Goal: Task Accomplishment & Management: Complete application form

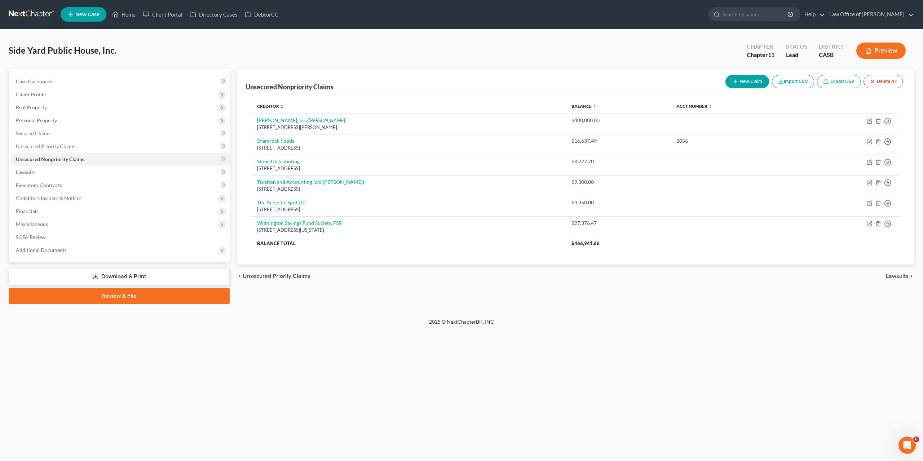
click at [866, 53] on icon "button" at bounding box center [868, 51] width 6 height 6
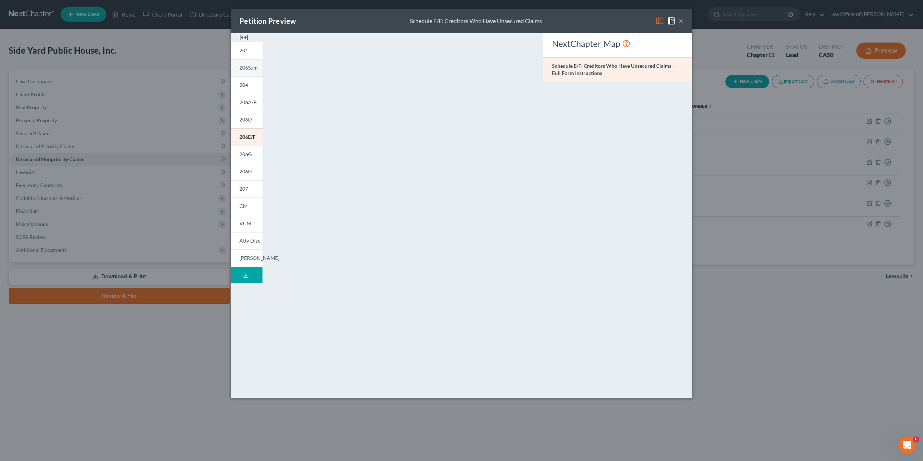
click at [246, 70] on span "206Sum" at bounding box center [248, 68] width 18 height 6
click at [252, 104] on span "206A/B" at bounding box center [247, 102] width 17 height 6
click at [768, 347] on div "Petition Preview Schedule A/B: Assets - Real and Personal Property × 201 206Sum…" at bounding box center [461, 230] width 923 height 461
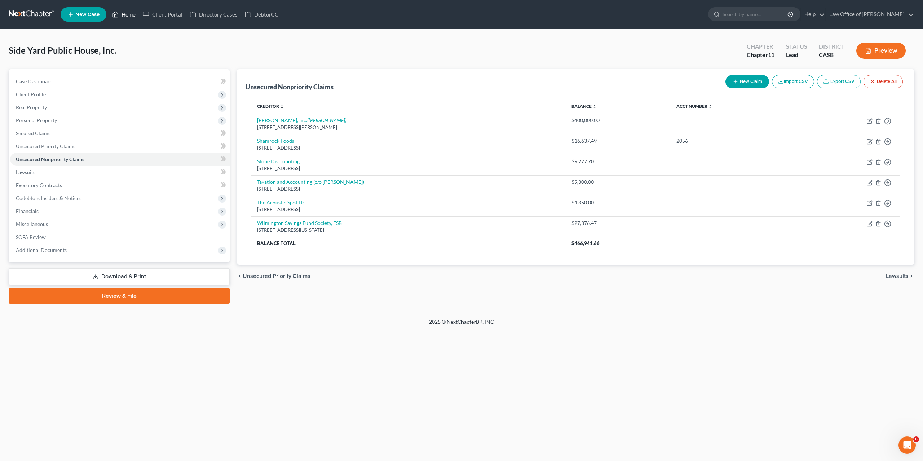
click at [129, 16] on link "Home" at bounding box center [124, 14] width 31 height 13
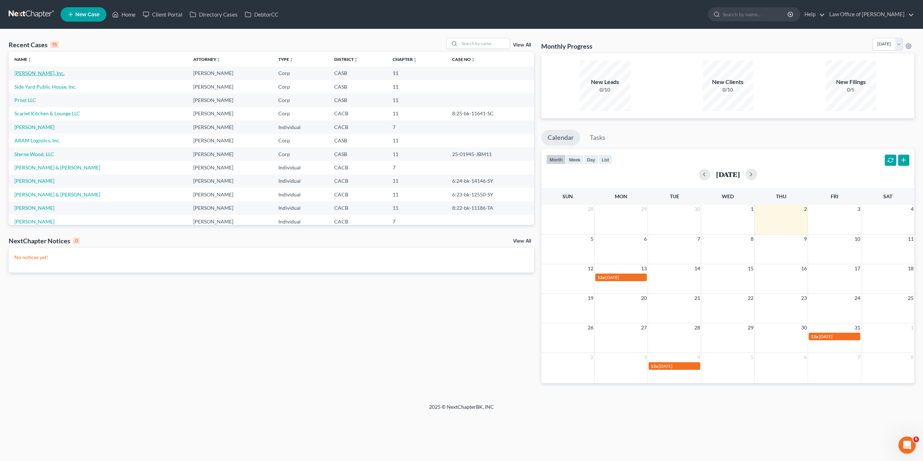
click at [29, 75] on link "[PERSON_NAME], Inc." at bounding box center [39, 73] width 50 height 6
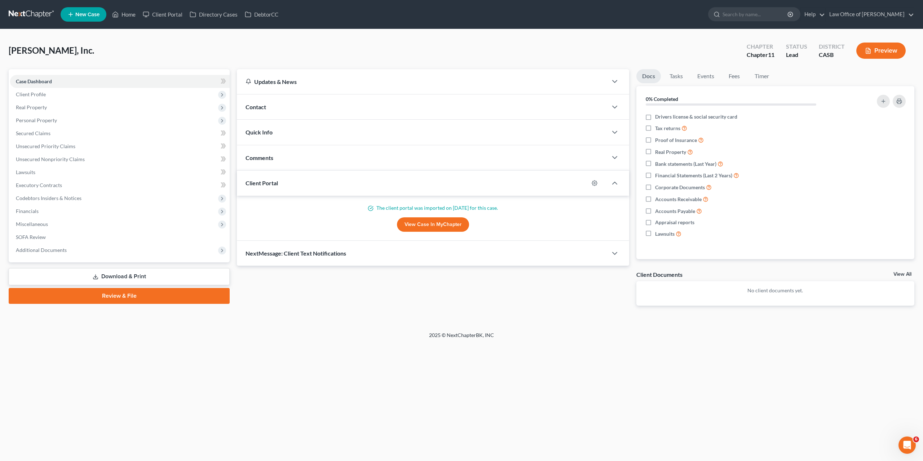
click at [879, 50] on button "Preview" at bounding box center [881, 51] width 49 height 16
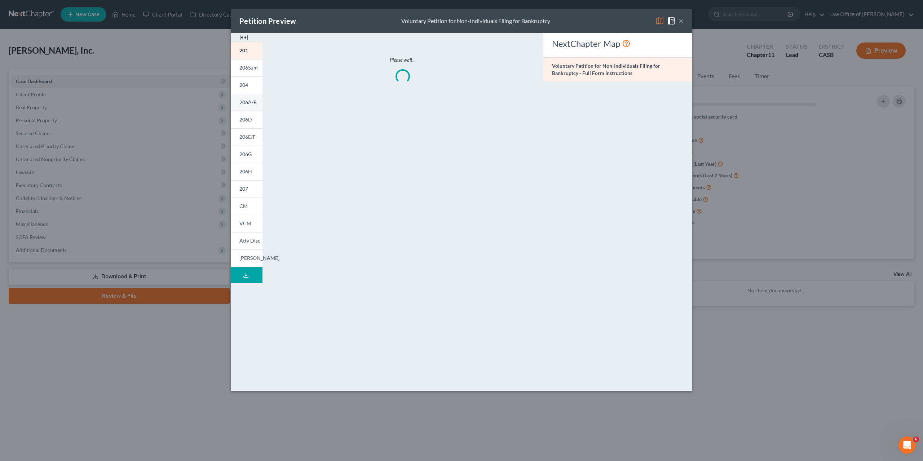
click at [256, 102] on span "206A/B" at bounding box center [247, 102] width 17 height 6
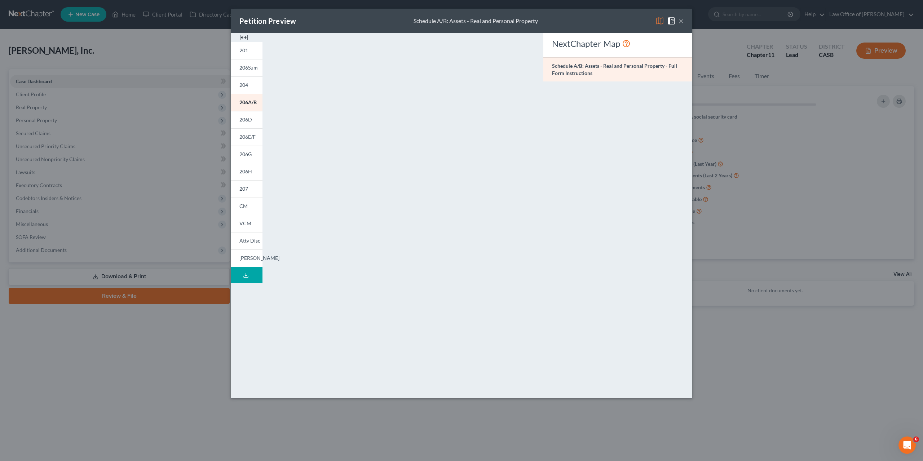
click at [661, 243] on div "NextChapter Map Schedule A/B: Assets - Real and Personal Property - Full Form I…" at bounding box center [618, 212] width 156 height 358
click at [648, 201] on div "NextChapter Map Schedule A/B: Assets - Real and Personal Property - Full Form I…" at bounding box center [618, 212] width 156 height 358
click at [683, 23] on button "×" at bounding box center [681, 21] width 5 height 9
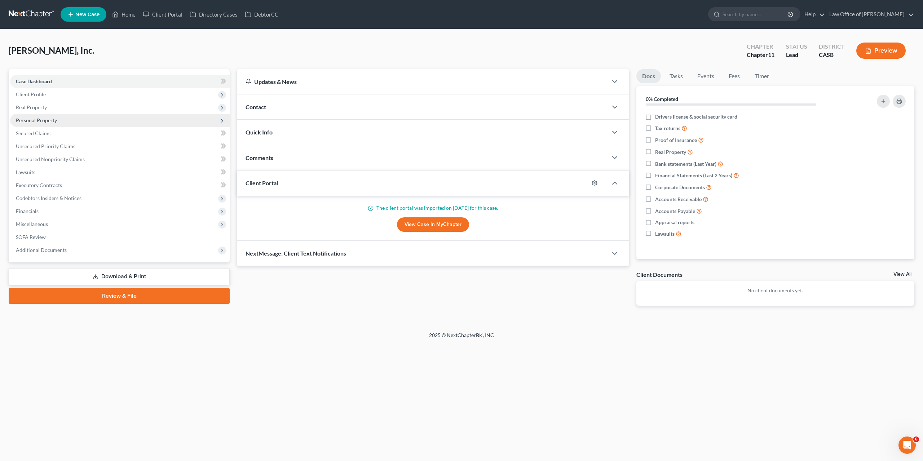
click at [30, 116] on span "Personal Property" at bounding box center [120, 120] width 220 height 13
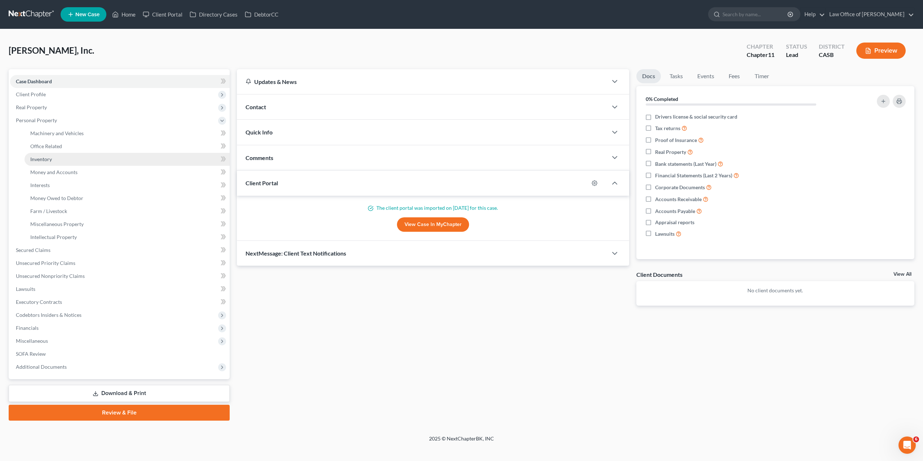
click at [49, 156] on span "Inventory" at bounding box center [41, 159] width 22 height 6
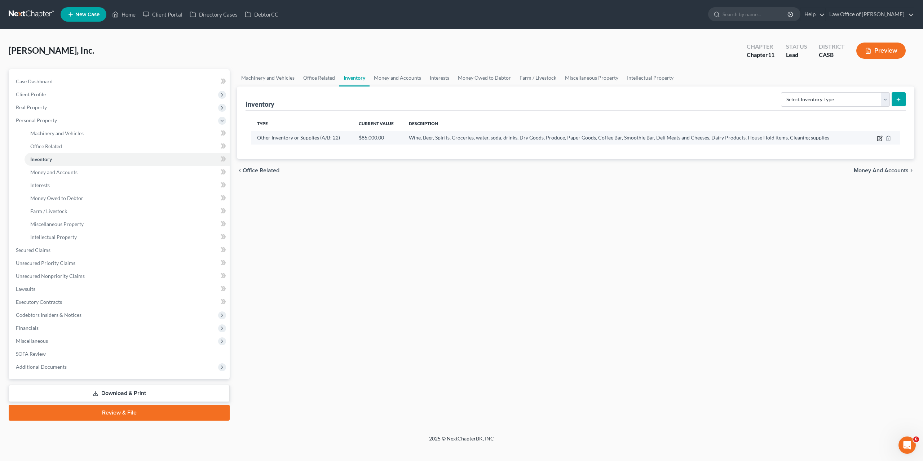
click at [881, 137] on icon "button" at bounding box center [880, 139] width 6 height 6
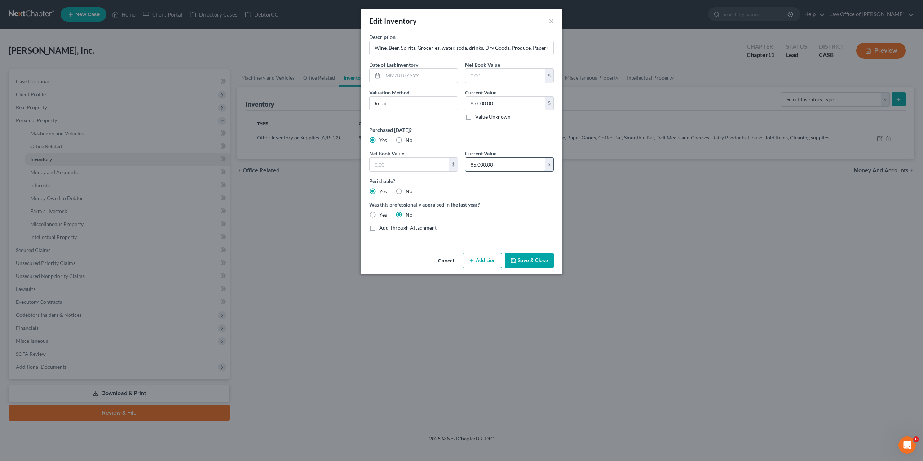
click at [495, 161] on input "85,000.00" at bounding box center [505, 165] width 79 height 14
type input "0"
click at [496, 104] on input "85,000.00" at bounding box center [505, 104] width 79 height 14
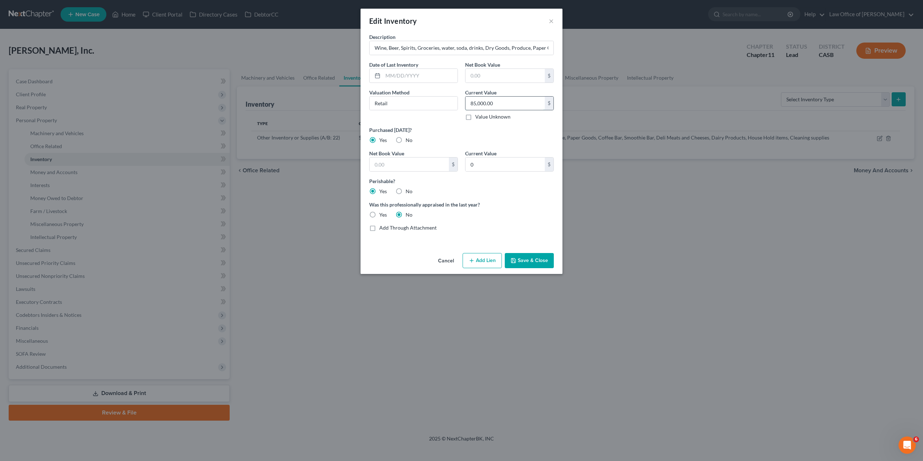
click at [496, 104] on input "85,000.00" at bounding box center [505, 104] width 79 height 14
type input "0"
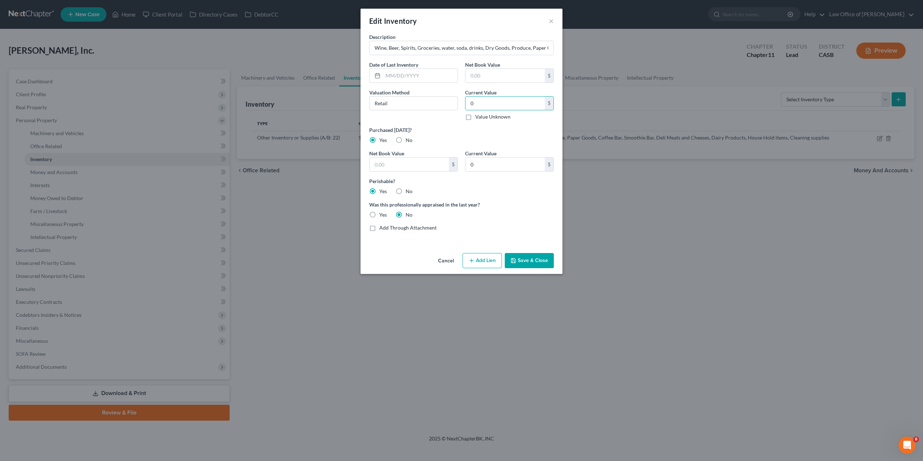
click at [467, 224] on div "Add Through Attachment" at bounding box center [461, 227] width 185 height 7
click at [466, 49] on input "Wine, Beer, Spirits, Groceries, water, soda, drinks, Dry Goods, Produce, Paper …" at bounding box center [462, 48] width 184 height 14
click at [502, 47] on input "Wine, Beer, Spirits, Groceries, water, soda, drinks, Dry Goods, Produce, Paper …" at bounding box center [462, 48] width 184 height 14
type input "Wine, Beer, Spirits, Groceries, water, soda, drinks, Dry Goods, Produce, Paper …"
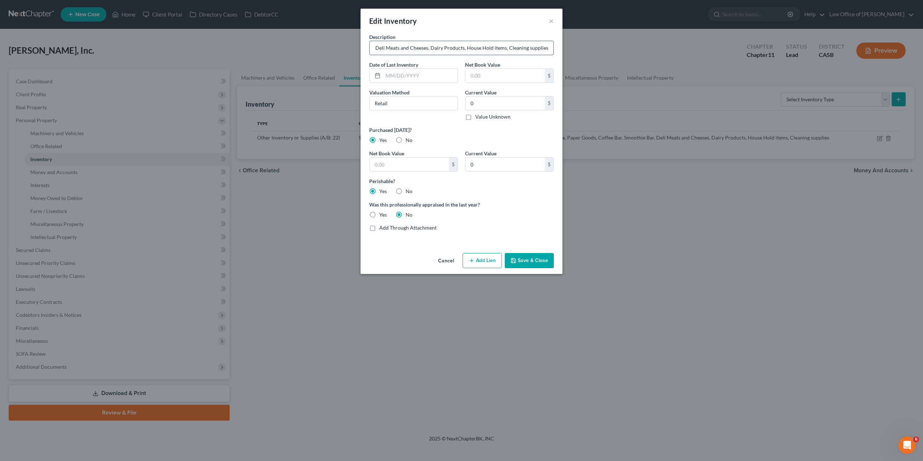
scroll to position [0, 238]
click at [532, 216] on div "Was this professionally appraised in the last year? Yes No" at bounding box center [462, 210] width 192 height 18
click at [496, 106] on input "0" at bounding box center [505, 104] width 79 height 14
click at [494, 166] on input "0" at bounding box center [505, 165] width 79 height 14
type input "10,000"
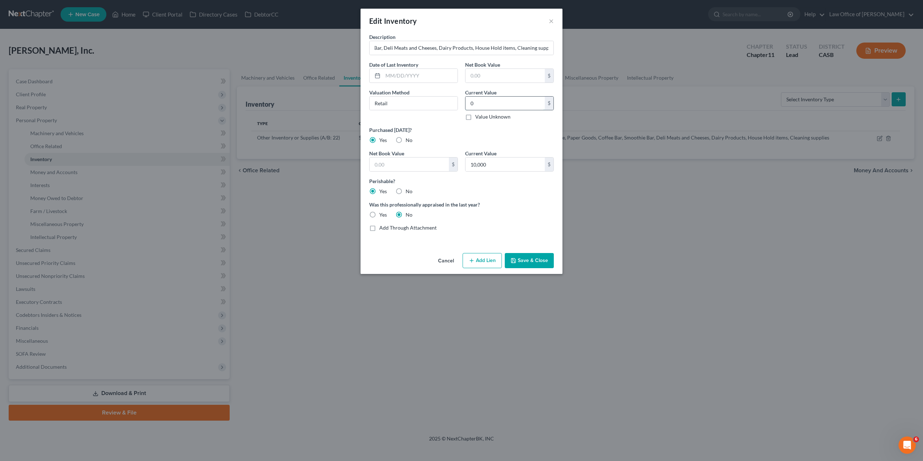
click at [479, 102] on input "0" at bounding box center [505, 104] width 79 height 14
type input "1"
type input "5,000"
click at [406, 101] on input "Retail" at bounding box center [414, 104] width 88 height 14
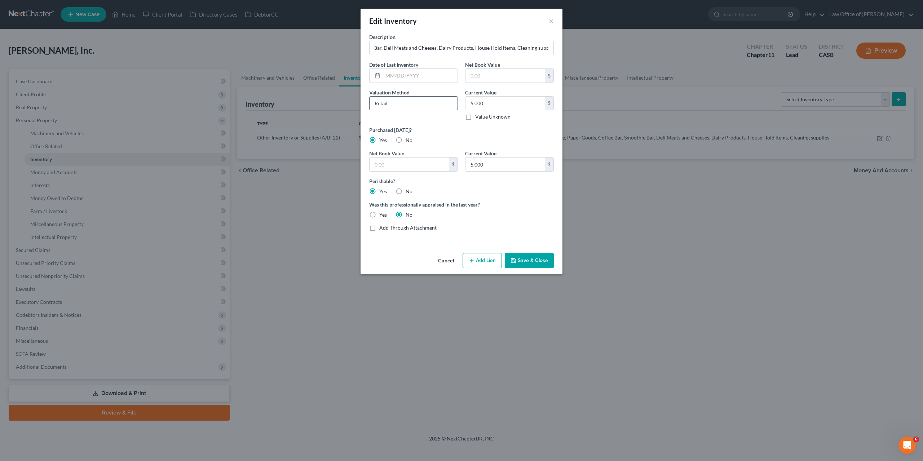
click at [406, 101] on input "Retail" at bounding box center [414, 104] width 88 height 14
type input "Liquidation"
click at [480, 164] on input "5,000" at bounding box center [505, 165] width 79 height 14
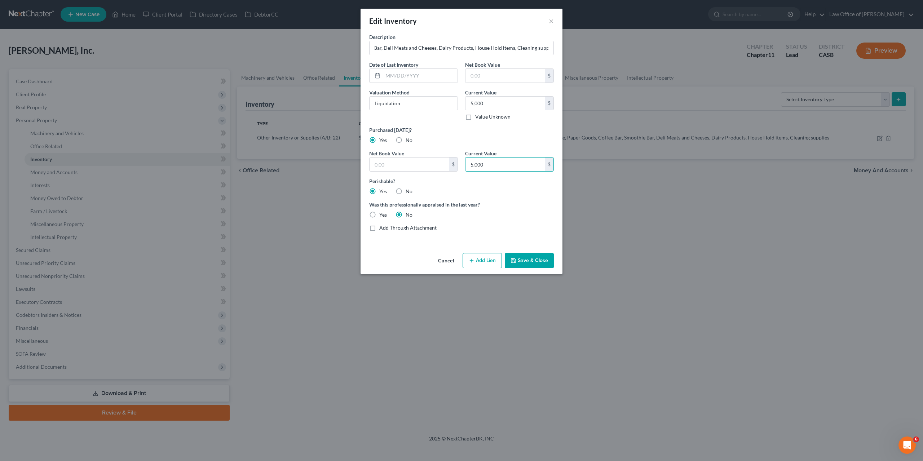
click at [515, 228] on div "Add Through Attachment" at bounding box center [461, 227] width 185 height 7
click at [538, 260] on button "Save & Close" at bounding box center [529, 260] width 49 height 15
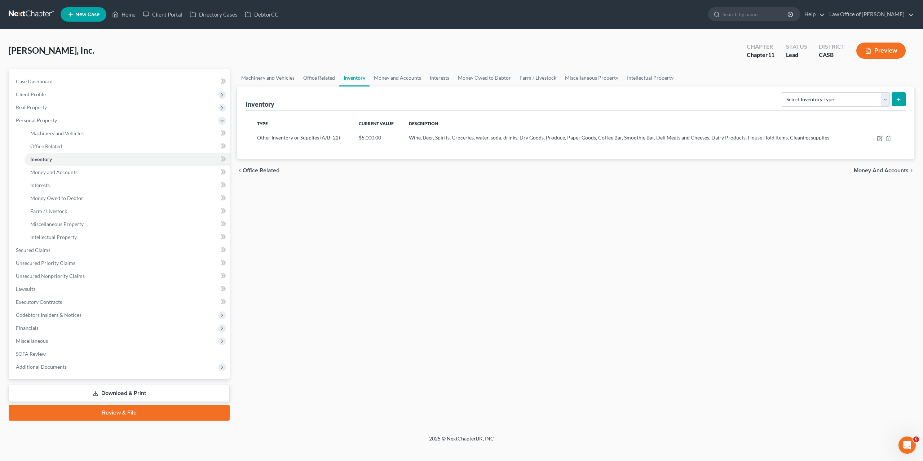
click at [743, 268] on div "Machinery and Vehicles Office Related Inventory Money and Accounts Interests Mo…" at bounding box center [575, 245] width 685 height 352
click at [868, 57] on button "Preview" at bounding box center [881, 51] width 49 height 16
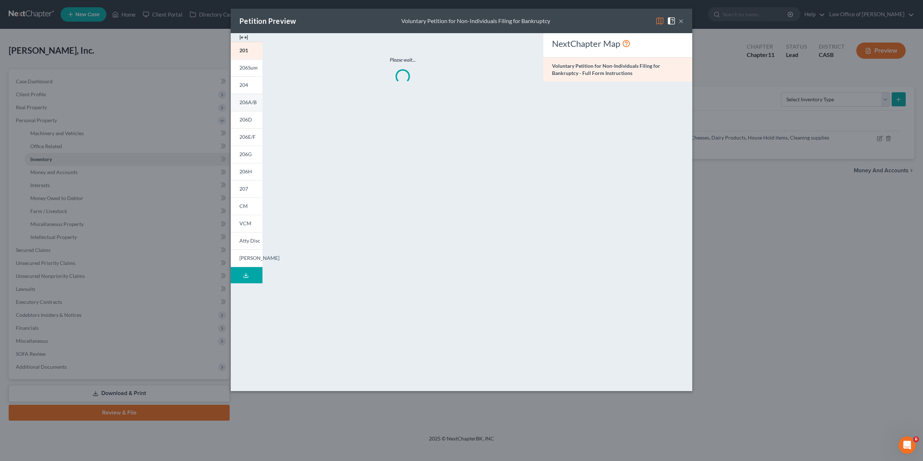
click at [244, 105] on span "206A/B" at bounding box center [247, 102] width 17 height 6
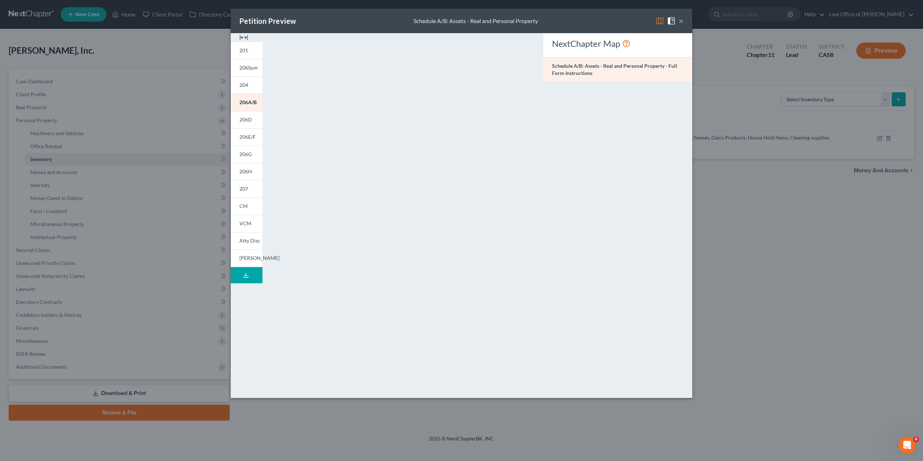
click at [680, 23] on button "×" at bounding box center [681, 21] width 5 height 9
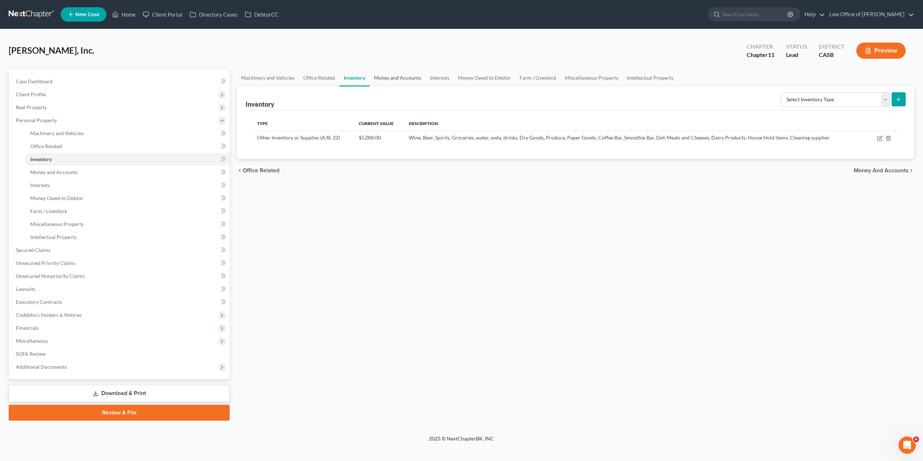
click at [395, 75] on link "Money and Accounts" at bounding box center [398, 77] width 56 height 17
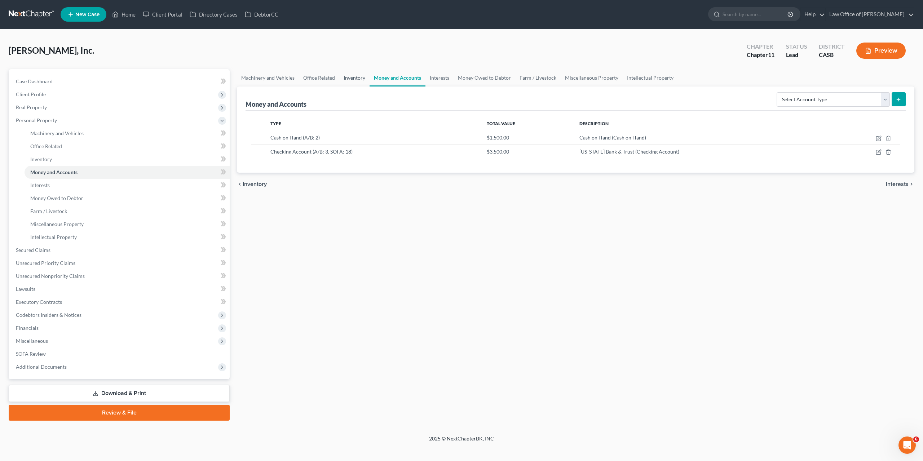
click at [351, 75] on link "Inventory" at bounding box center [354, 77] width 30 height 17
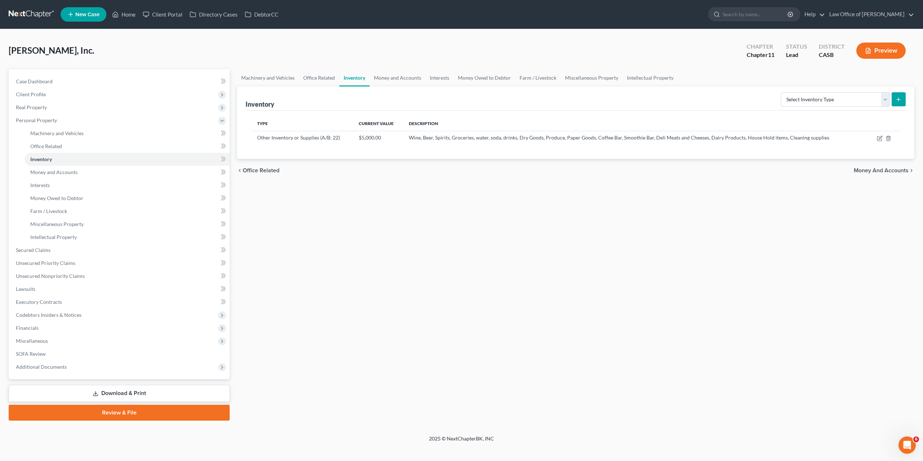
click at [874, 52] on button "Preview" at bounding box center [881, 51] width 49 height 16
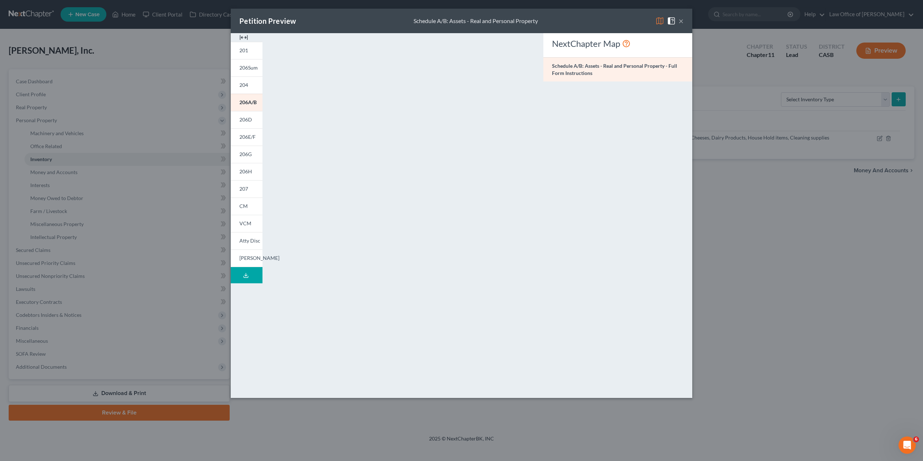
click at [680, 23] on button "×" at bounding box center [681, 21] width 5 height 9
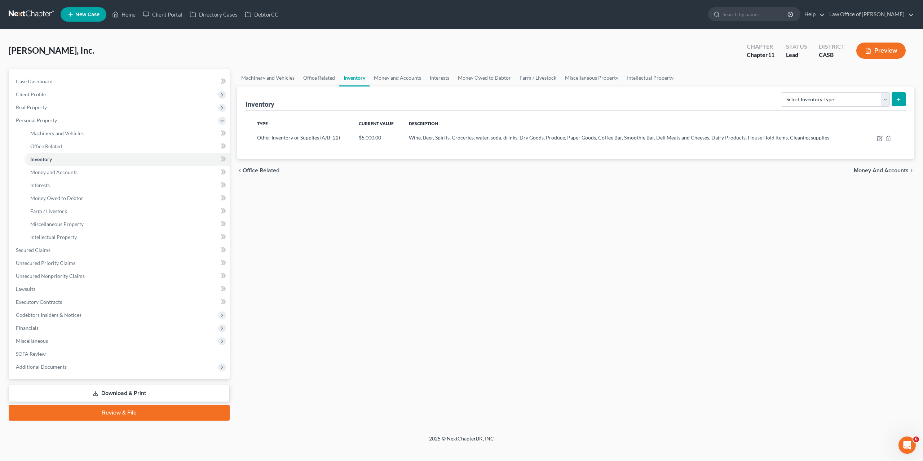
click at [720, 297] on div "Machinery and Vehicles Office Related Inventory Money and Accounts Interests Mo…" at bounding box center [575, 245] width 685 height 352
click at [881, 46] on button "Preview" at bounding box center [881, 51] width 49 height 16
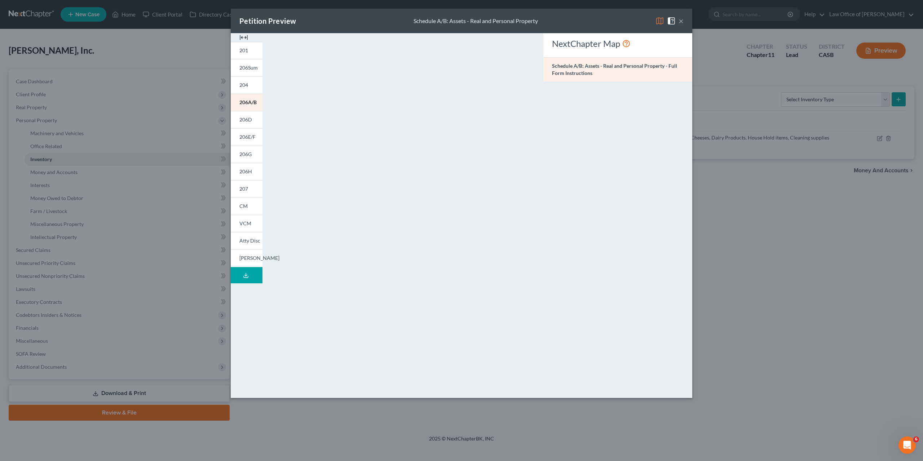
click at [659, 185] on div "NextChapter Map Schedule A/B: Assets - Real and Personal Property - Full Form I…" at bounding box center [618, 212] width 156 height 358
click at [682, 24] on button "×" at bounding box center [681, 21] width 5 height 9
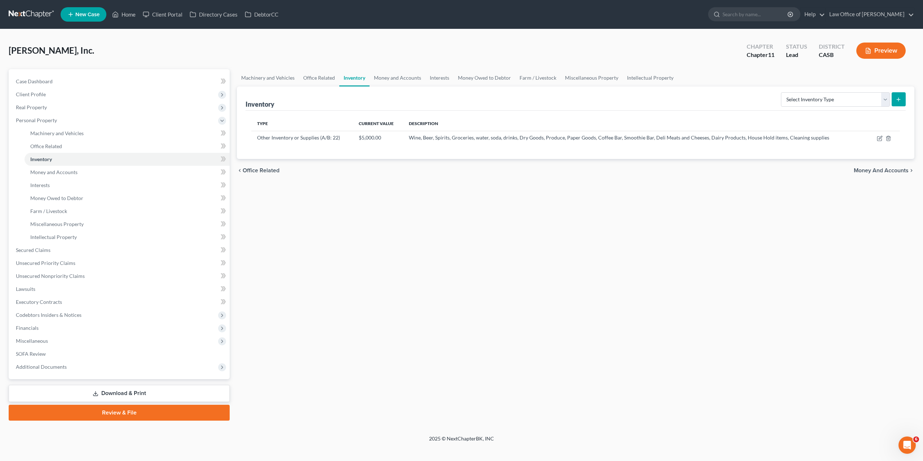
click at [655, 252] on div "Machinery and Vehicles Office Related Inventory Money and Accounts Interests Mo…" at bounding box center [575, 245] width 685 height 352
click at [122, 14] on link "Home" at bounding box center [124, 14] width 31 height 13
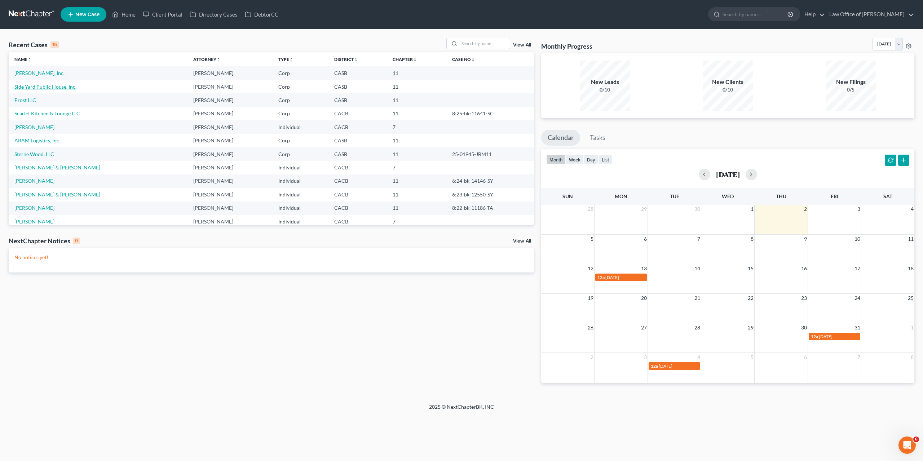
click at [34, 89] on link "Side Yard Public House, Inc." at bounding box center [45, 87] width 62 height 6
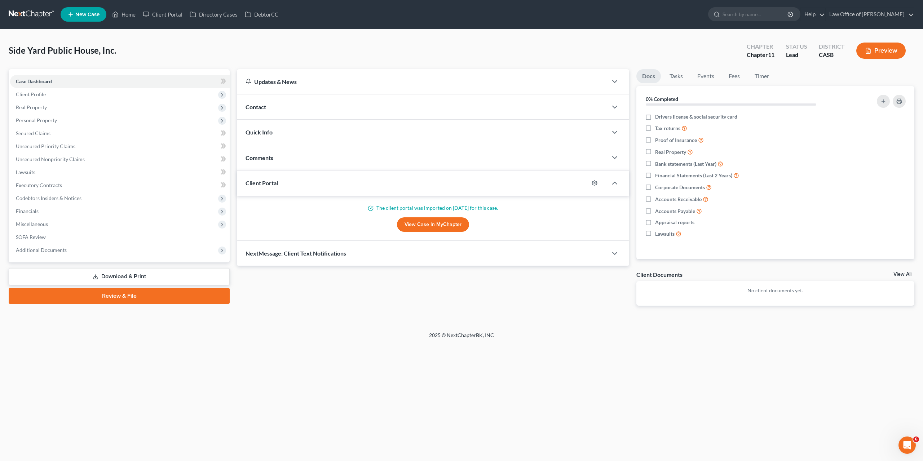
click at [265, 356] on div "Home New Case Client Portal Directory Cases DebtorCC Law Office of [PERSON_NAME…" at bounding box center [461, 230] width 923 height 461
click at [875, 49] on button "Preview" at bounding box center [881, 51] width 49 height 16
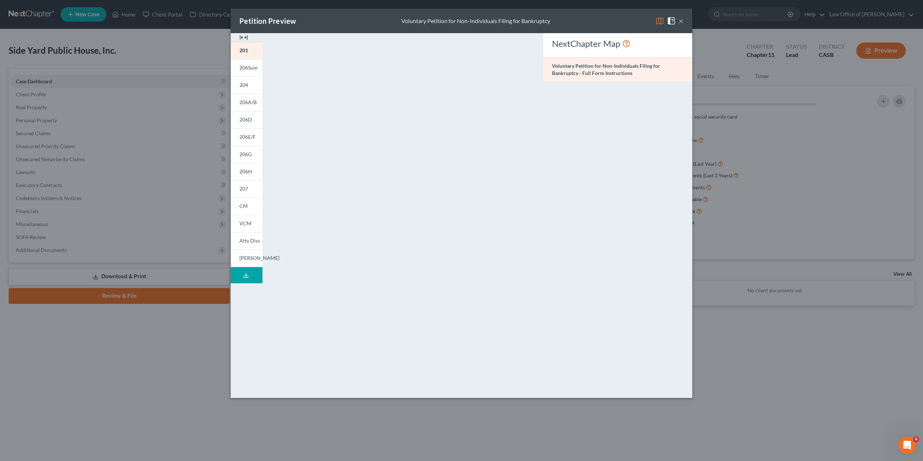
click at [248, 316] on div "201 206Sum 204 206A/B 206D 206E/F 206G 206H 207 202 CM VCM Atty Disc [PERSON_NA…" at bounding box center [246, 215] width 39 height 365
click at [247, 69] on span "206Sum" at bounding box center [248, 68] width 18 height 6
click at [246, 101] on span "206A/B" at bounding box center [247, 102] width 17 height 6
click at [681, 23] on button "×" at bounding box center [681, 21] width 5 height 9
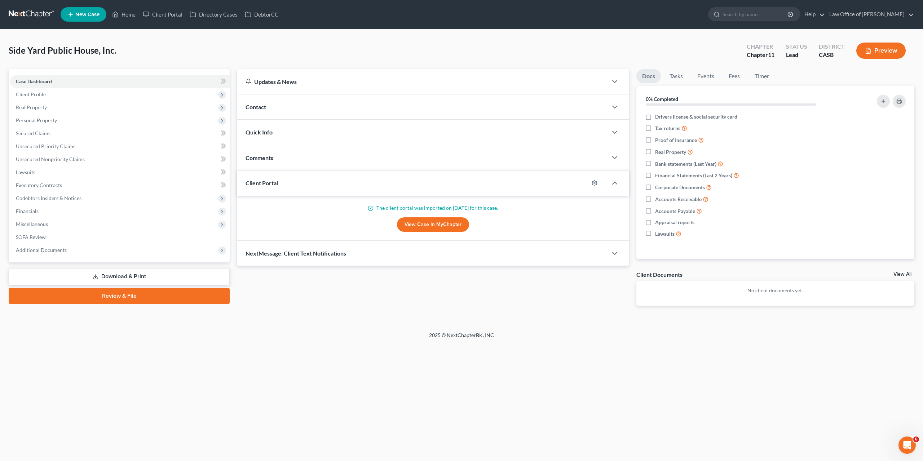
click at [886, 50] on button "Preview" at bounding box center [881, 51] width 49 height 16
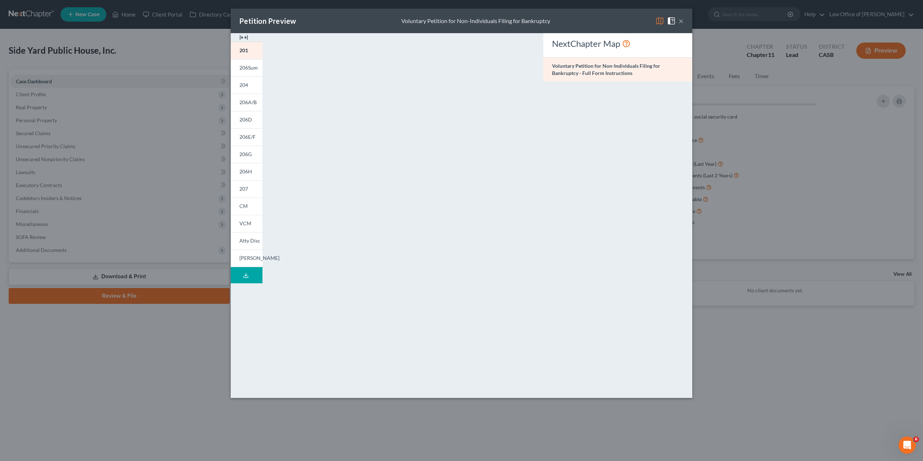
click at [679, 23] on button "×" at bounding box center [681, 21] width 5 height 9
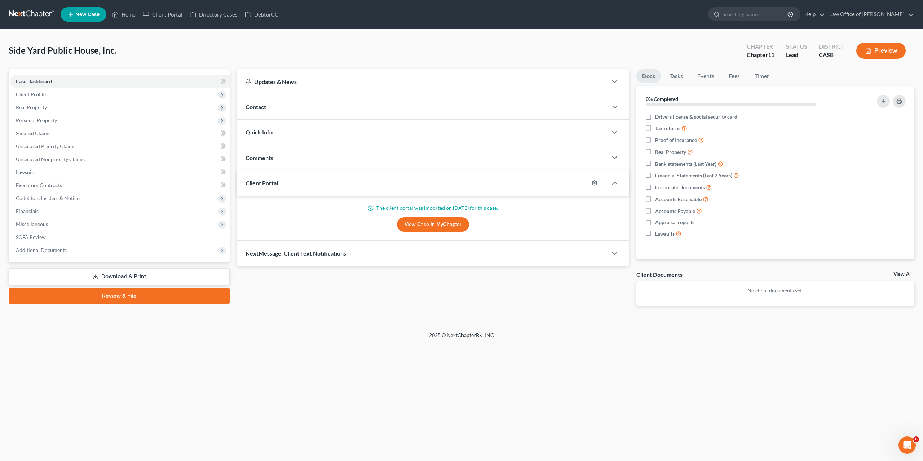
click at [102, 276] on link "Download & Print" at bounding box center [119, 276] width 221 height 17
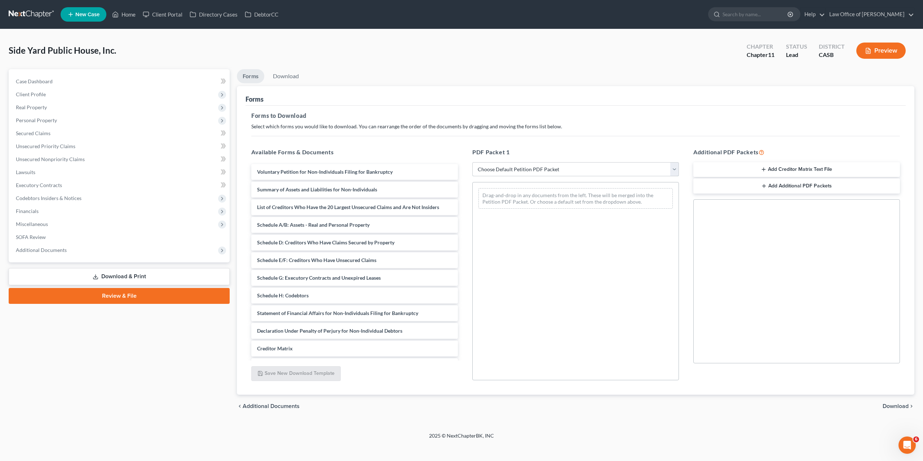
click at [472, 162] on select "Choose Default Petition PDF Packet Complete Bankruptcy Petition (all forms and …" at bounding box center [575, 169] width 207 height 14
select select "1"
click option "Emergency Filing Forms (Petition and Creditor List Only)" at bounding box center [0, 0] width 0 height 0
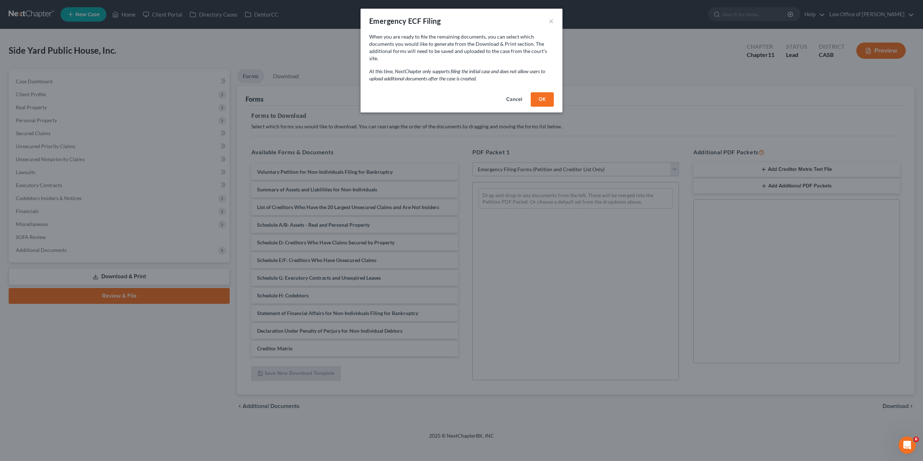
click at [548, 93] on button "OK" at bounding box center [542, 99] width 23 height 14
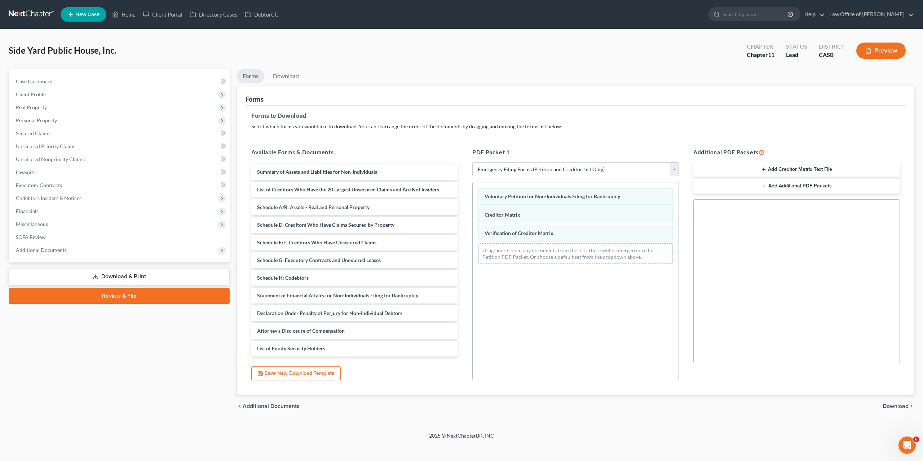
click at [899, 407] on span "Download" at bounding box center [896, 407] width 26 height 6
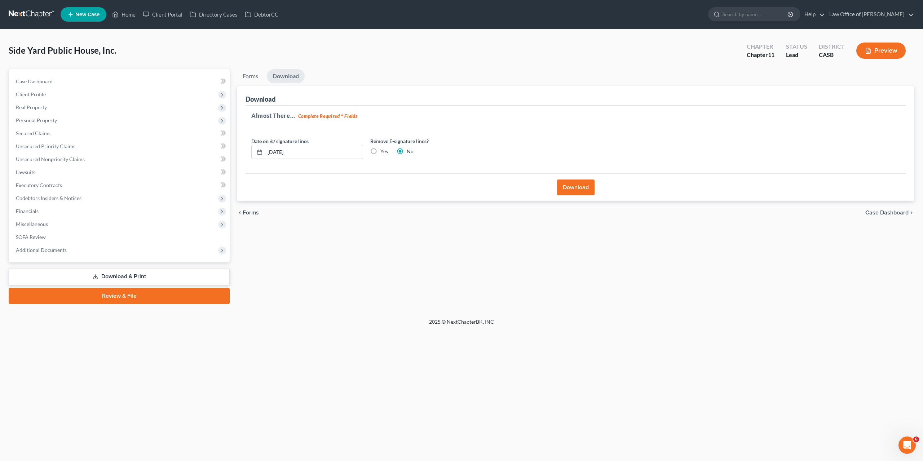
click at [382, 150] on label "Yes" at bounding box center [385, 151] width 8 height 7
click at [383, 150] on input "Yes" at bounding box center [385, 150] width 5 height 5
radio input "true"
click at [581, 189] on button "Download" at bounding box center [576, 188] width 38 height 16
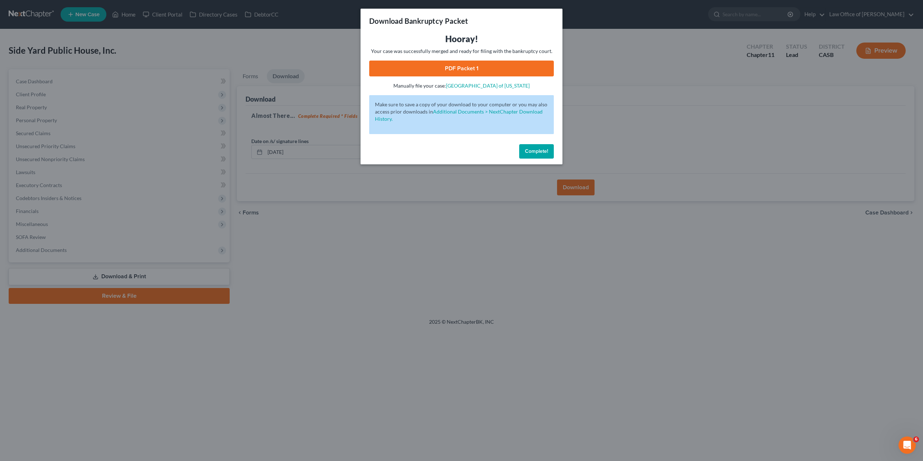
click at [527, 155] on button "Complete!" at bounding box center [536, 151] width 35 height 14
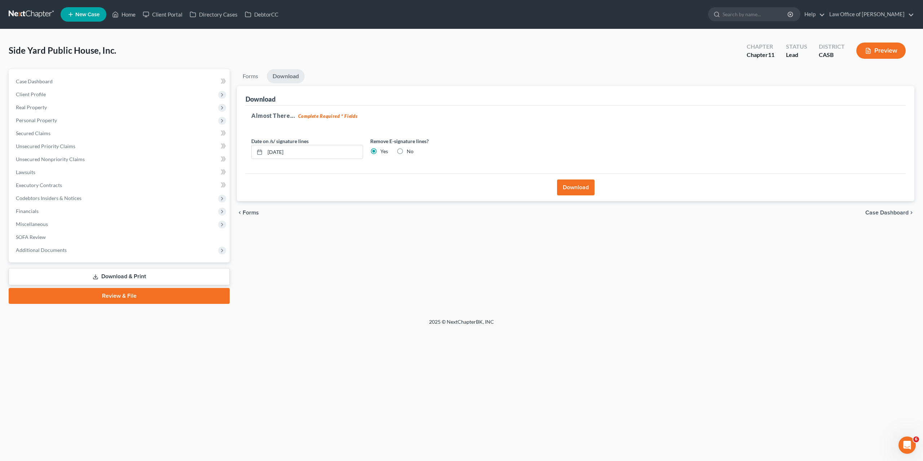
click at [407, 152] on label "No" at bounding box center [410, 151] width 7 height 7
click at [410, 152] on input "No" at bounding box center [412, 150] width 5 height 5
radio input "true"
radio input "false"
click at [583, 191] on button "Download" at bounding box center [576, 188] width 38 height 16
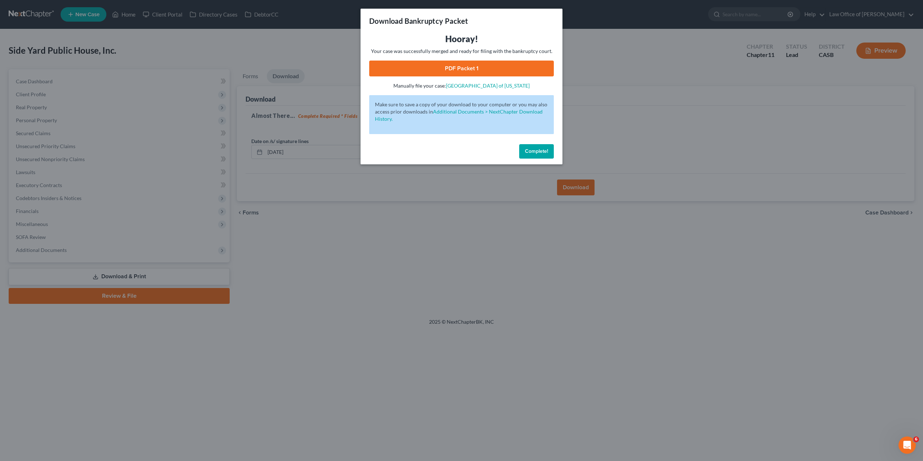
click at [476, 69] on link "PDF Packet 1" at bounding box center [461, 69] width 185 height 16
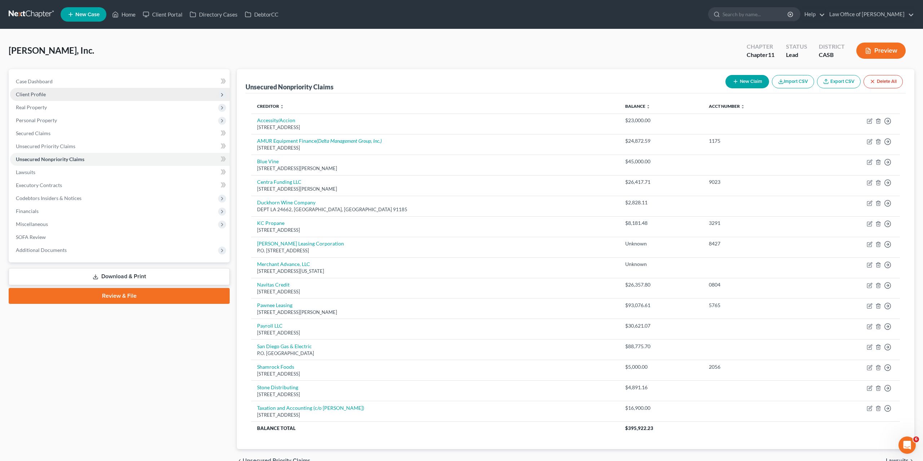
click at [35, 96] on span "Client Profile" at bounding box center [31, 94] width 30 height 6
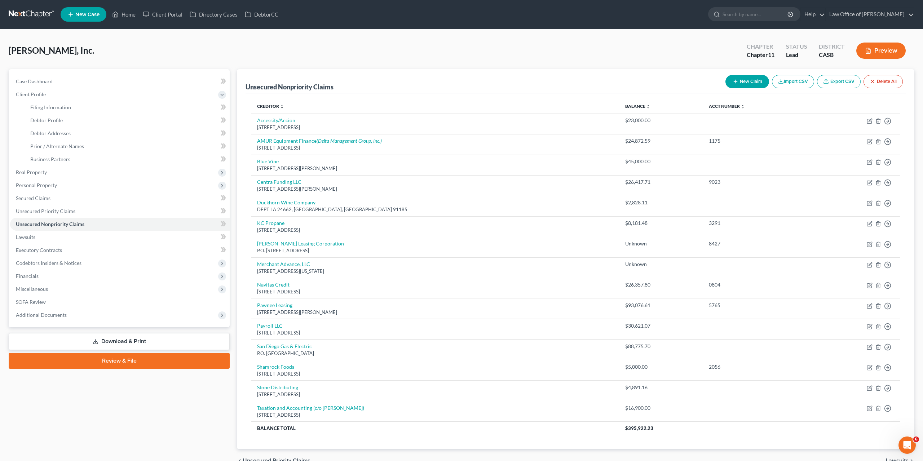
click at [893, 53] on button "Preview" at bounding box center [881, 51] width 49 height 16
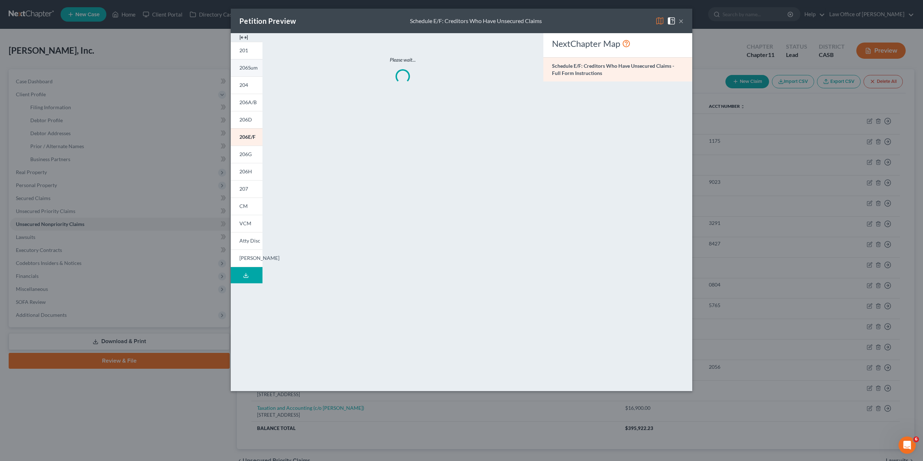
click at [245, 68] on span "206Sum" at bounding box center [248, 68] width 18 height 6
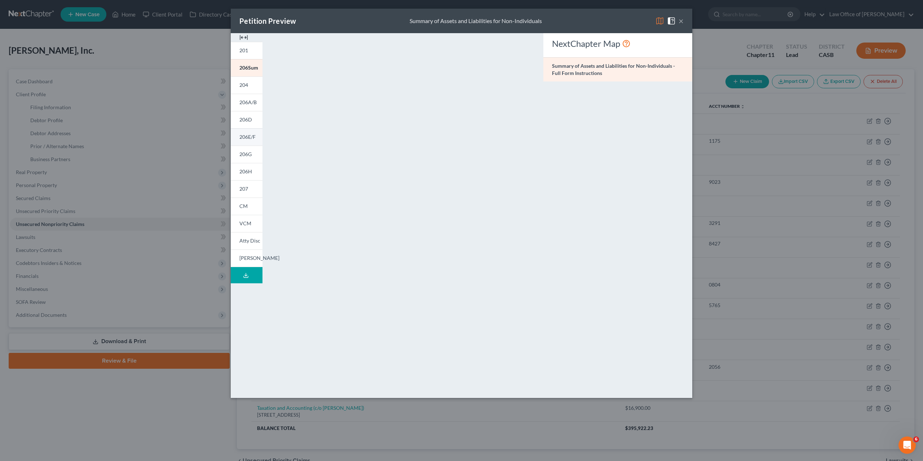
click at [247, 135] on span "206E/F" at bounding box center [247, 137] width 16 height 6
click at [683, 23] on button "×" at bounding box center [681, 21] width 5 height 9
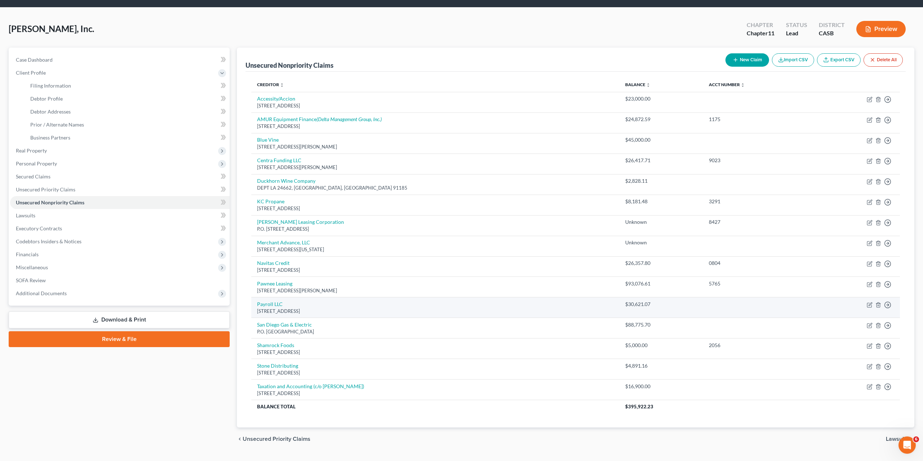
scroll to position [36, 0]
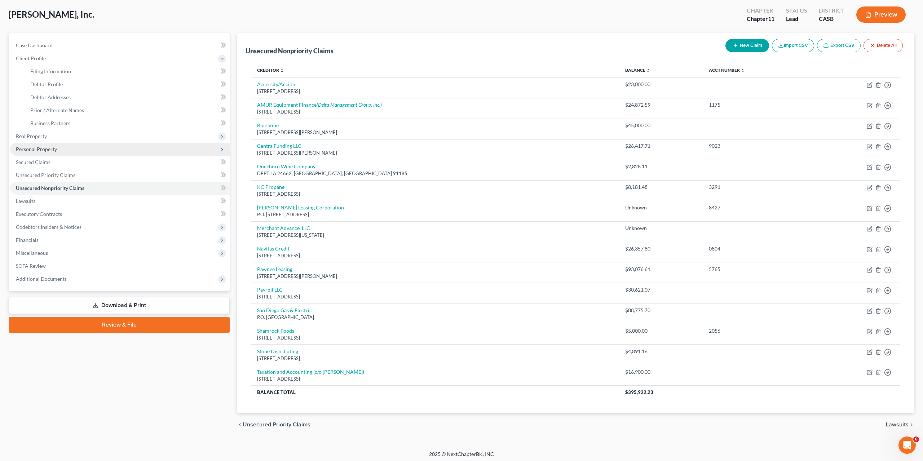
click at [22, 150] on span "Personal Property" at bounding box center [36, 149] width 41 height 6
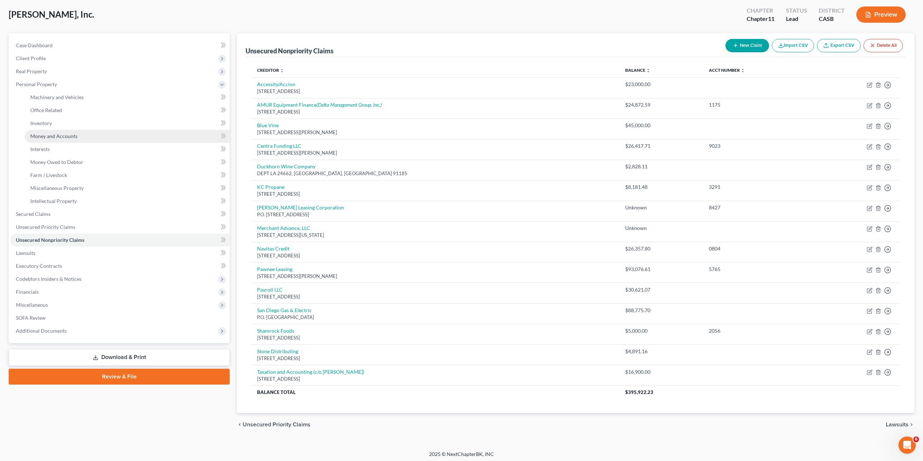
click at [57, 133] on span "Money and Accounts" at bounding box center [53, 136] width 47 height 6
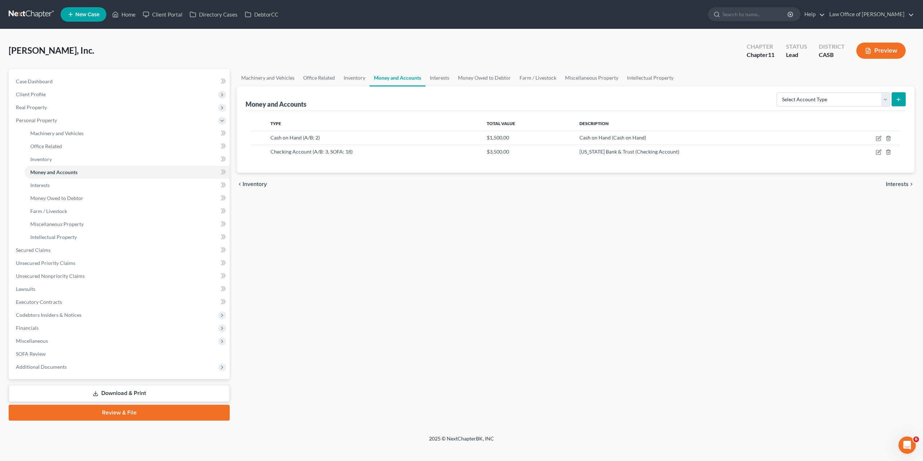
click at [896, 234] on div "Machinery and Vehicles Office Related Inventory Money and Accounts Interests Mo…" at bounding box center [575, 245] width 685 height 352
click at [120, 396] on link "Download & Print" at bounding box center [119, 393] width 221 height 17
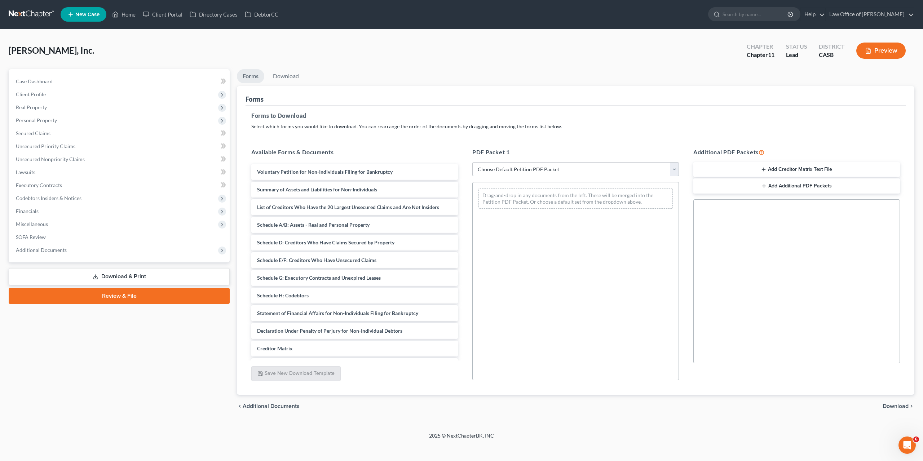
select select "1"
click option "Emergency Filing Forms (Petition and Creditor List Only)" at bounding box center [0, 0] width 0 height 0
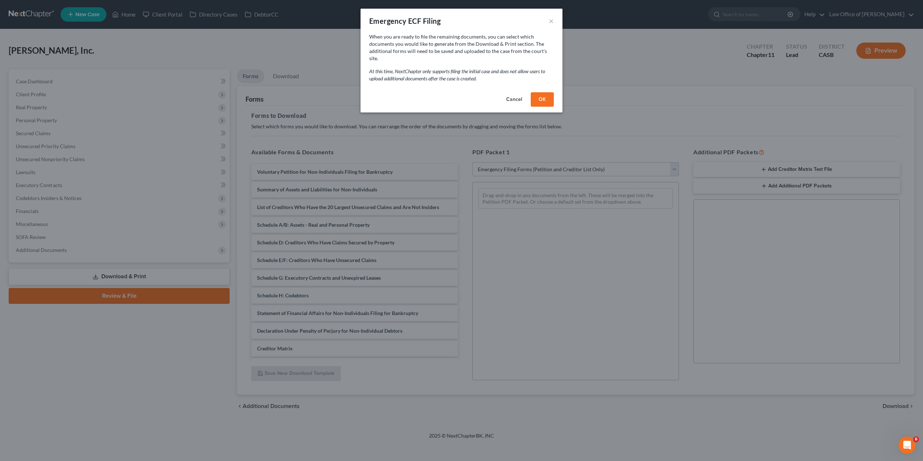
click at [541, 92] on button "OK" at bounding box center [542, 99] width 23 height 14
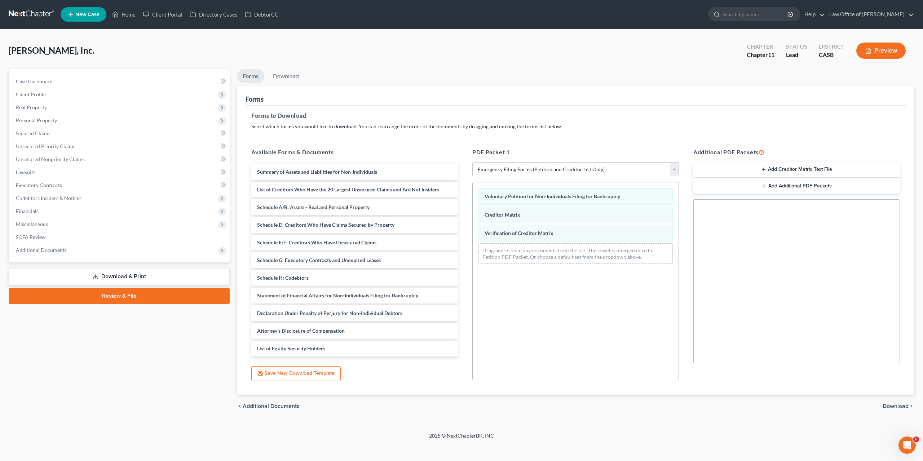
click at [787, 170] on button "Add Creditor Matrix Text File" at bounding box center [797, 169] width 207 height 15
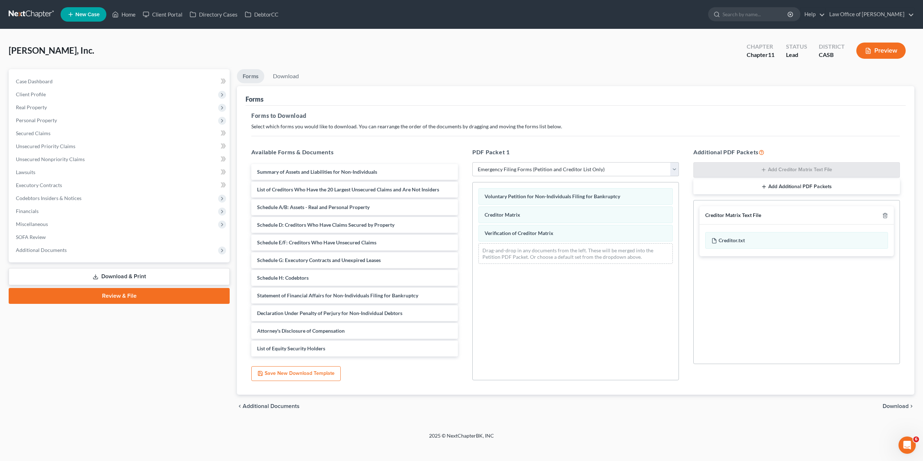
click at [899, 405] on span "Download" at bounding box center [896, 407] width 26 height 6
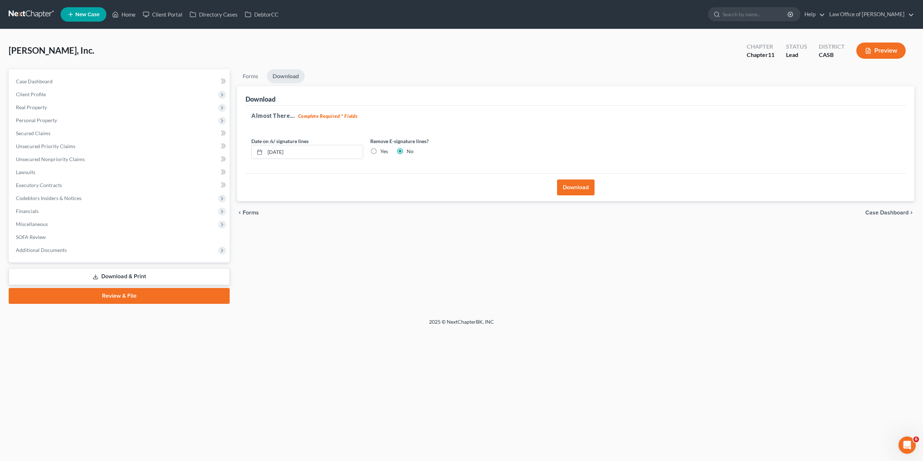
click at [572, 189] on button "Download" at bounding box center [576, 188] width 38 height 16
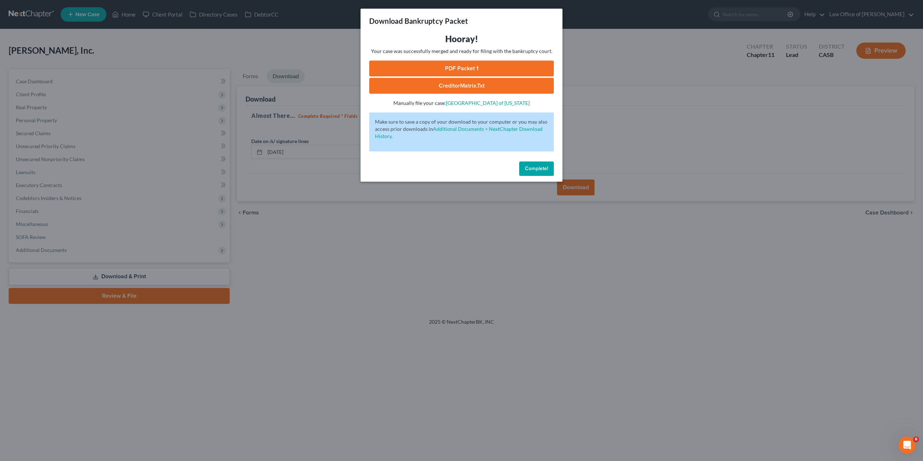
click at [467, 68] on link "PDF Packet 1" at bounding box center [461, 69] width 185 height 16
click at [537, 166] on span "Complete!" at bounding box center [536, 169] width 23 height 6
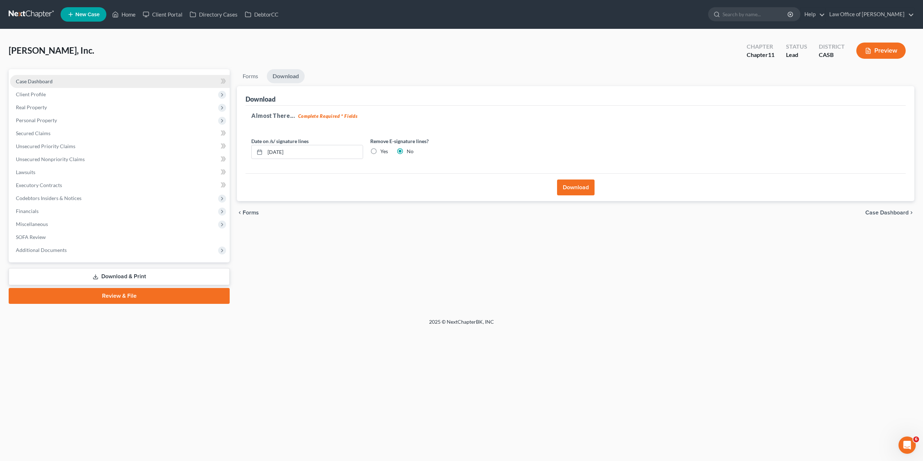
click at [33, 82] on span "Case Dashboard" at bounding box center [34, 81] width 37 height 6
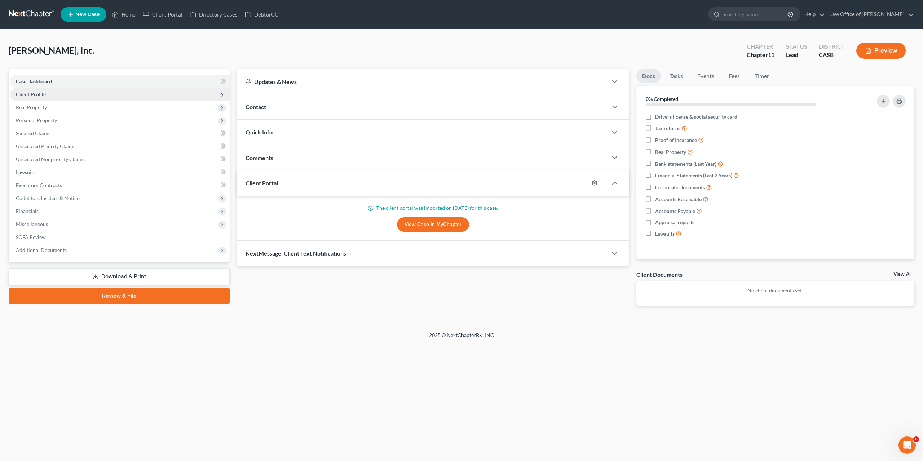
click at [40, 94] on span "Client Profile" at bounding box center [31, 94] width 30 height 6
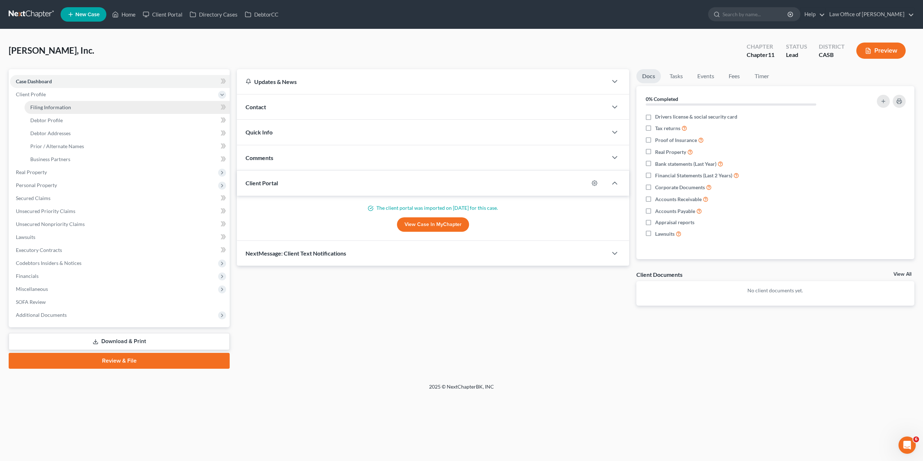
click at [49, 108] on span "Filing Information" at bounding box center [50, 107] width 41 height 6
select select "3"
select select "1"
select select "0"
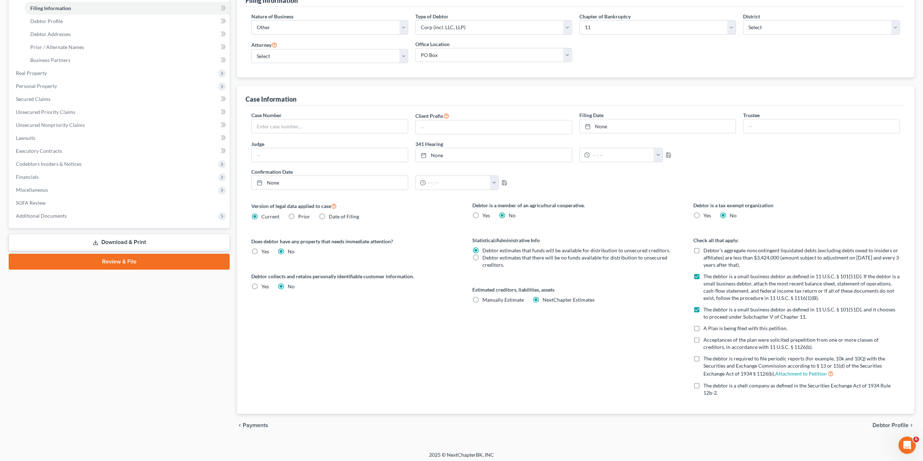
scroll to position [100, 0]
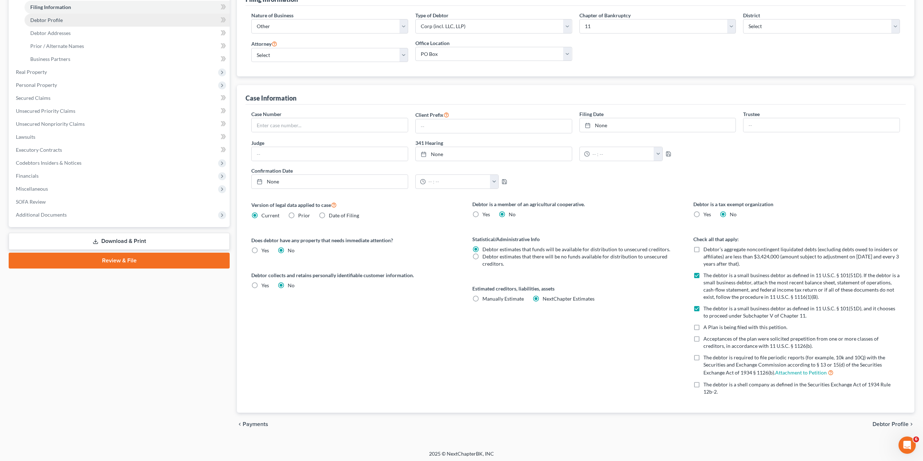
click at [46, 16] on link "Debtor Profile" at bounding box center [127, 20] width 205 height 13
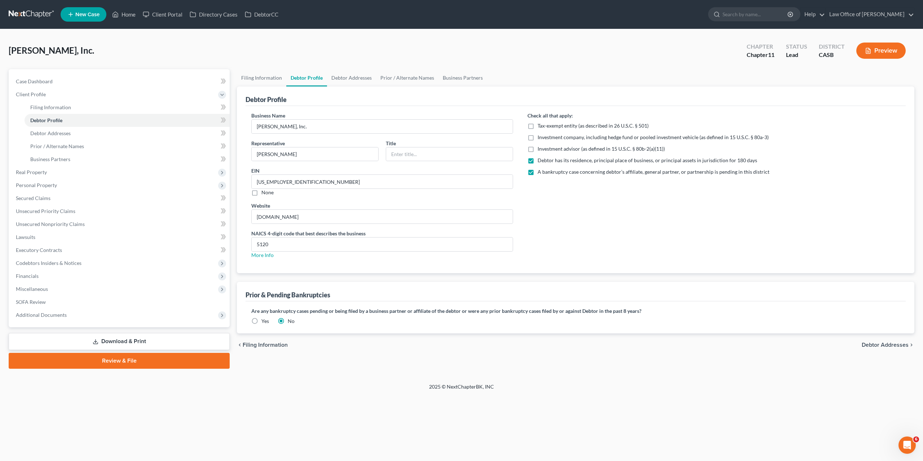
radio input "true"
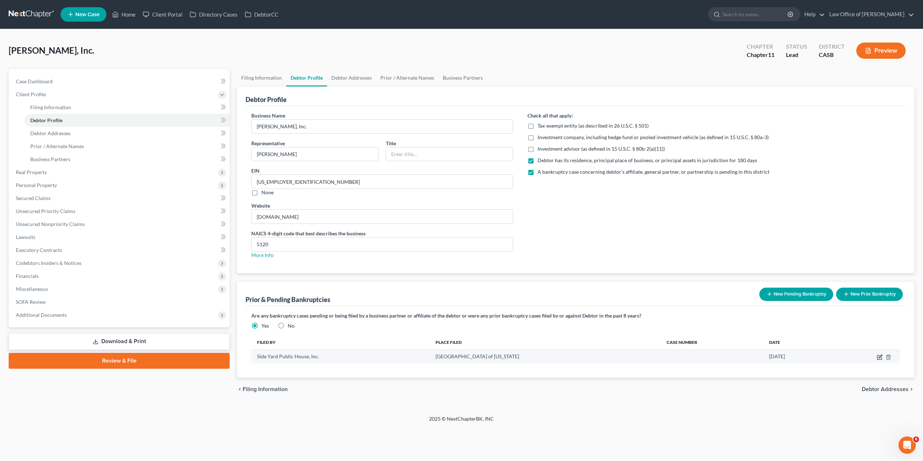
click at [879, 355] on icon "button" at bounding box center [880, 358] width 6 height 6
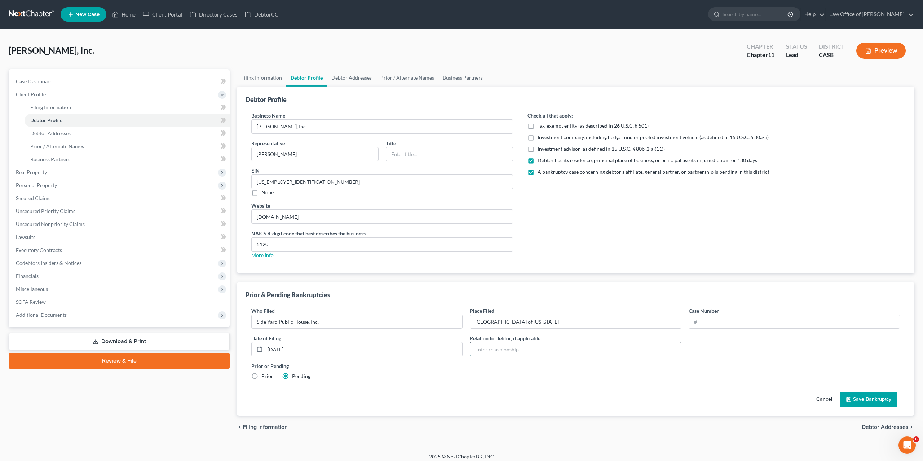
click at [538, 345] on input "text" at bounding box center [575, 350] width 211 height 14
type input "Affiliate"
click at [882, 398] on button "Save Bankruptcy" at bounding box center [868, 399] width 57 height 15
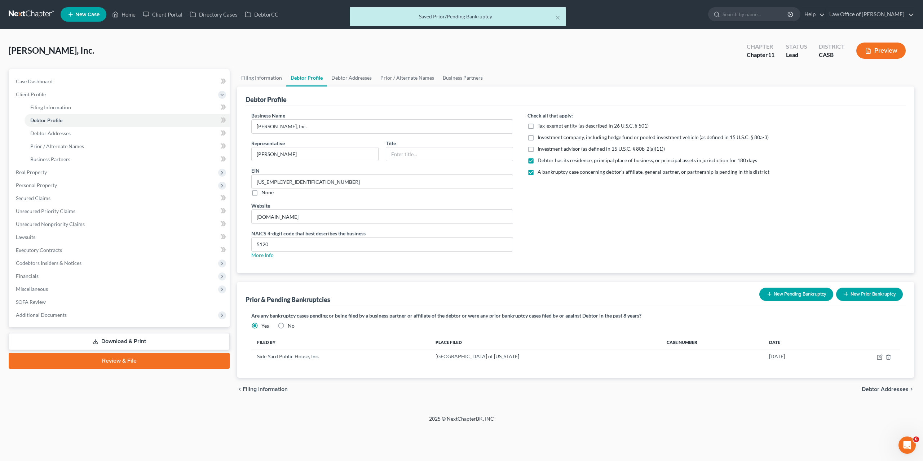
click at [152, 340] on link "Download & Print" at bounding box center [119, 341] width 221 height 17
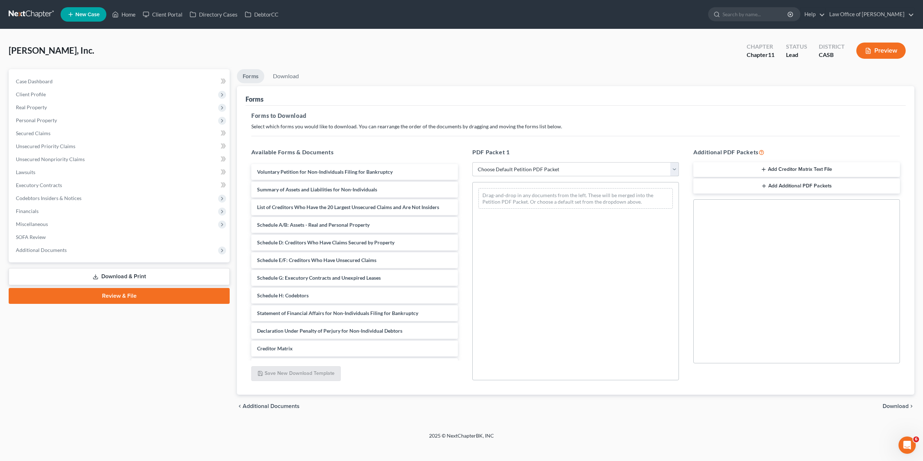
click at [472, 162] on select "Choose Default Petition PDF Packet Complete Bankruptcy Petition (all forms and …" at bounding box center [575, 169] width 207 height 14
select select "1"
click option "Emergency Filing Forms (Petition and Creditor List Only)" at bounding box center [0, 0] width 0 height 0
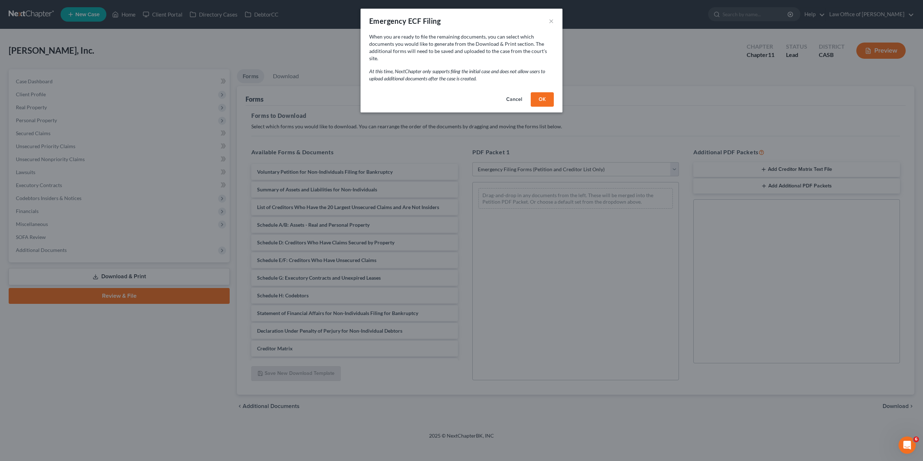
click at [537, 94] on button "OK" at bounding box center [542, 99] width 23 height 14
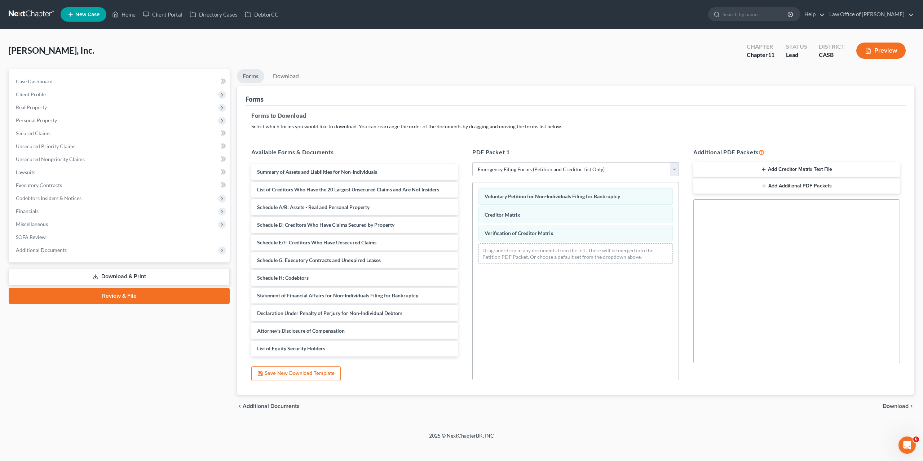
click at [765, 171] on icon "button" at bounding box center [764, 170] width 6 height 6
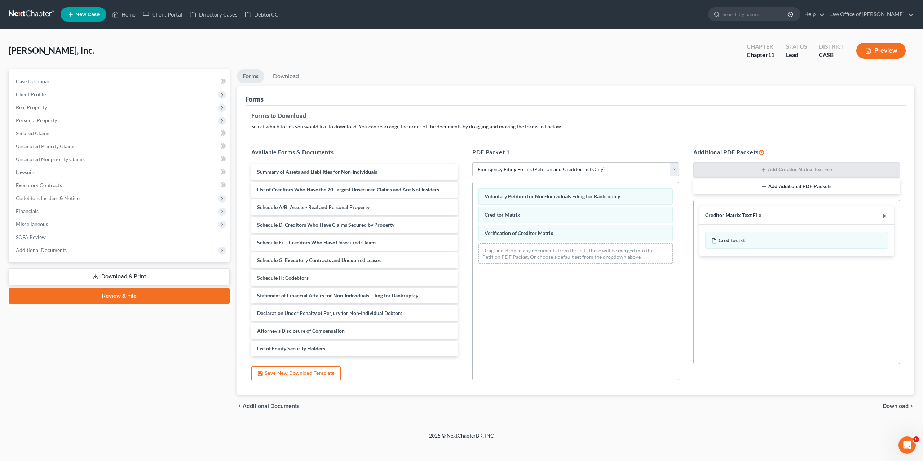
click at [892, 409] on span "Download" at bounding box center [896, 407] width 26 height 6
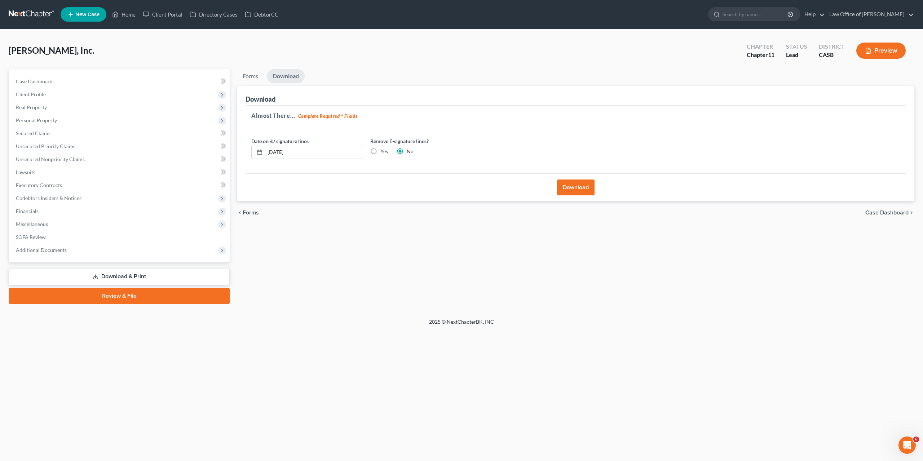
click at [581, 189] on button "Download" at bounding box center [576, 188] width 38 height 16
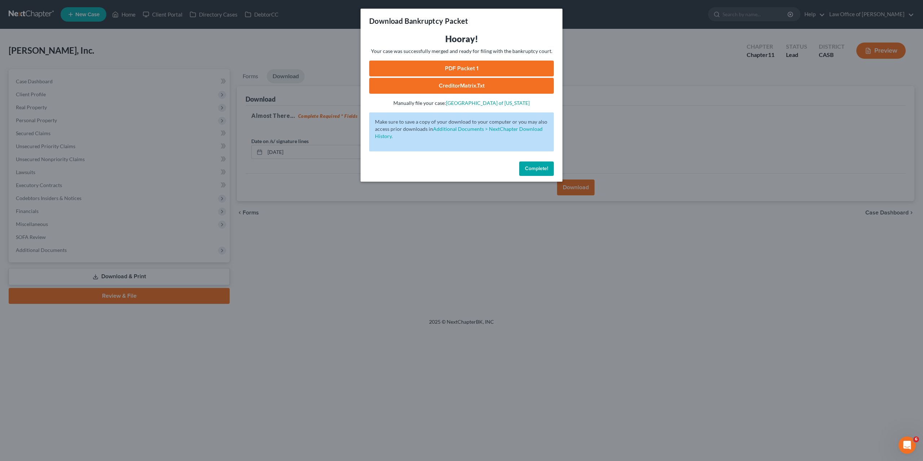
click at [459, 70] on link "PDF Packet 1" at bounding box center [461, 69] width 185 height 16
click at [541, 172] on span "Complete!" at bounding box center [536, 169] width 23 height 6
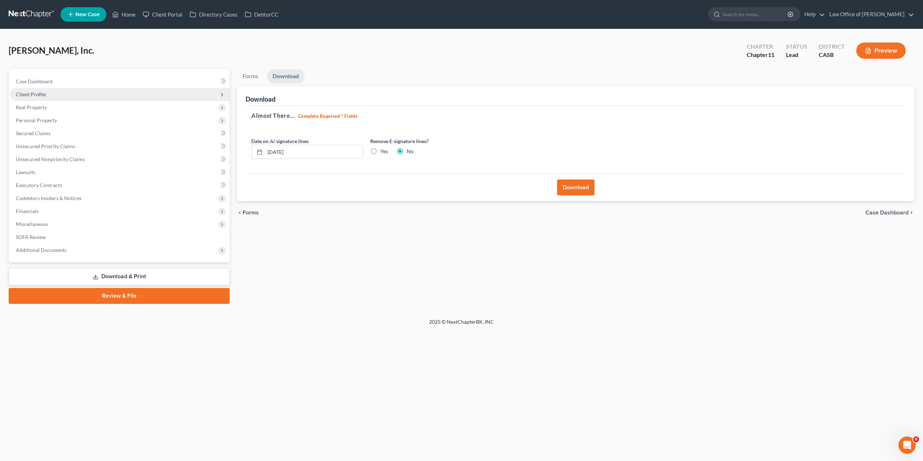
click at [43, 94] on span "Client Profile" at bounding box center [31, 94] width 30 height 6
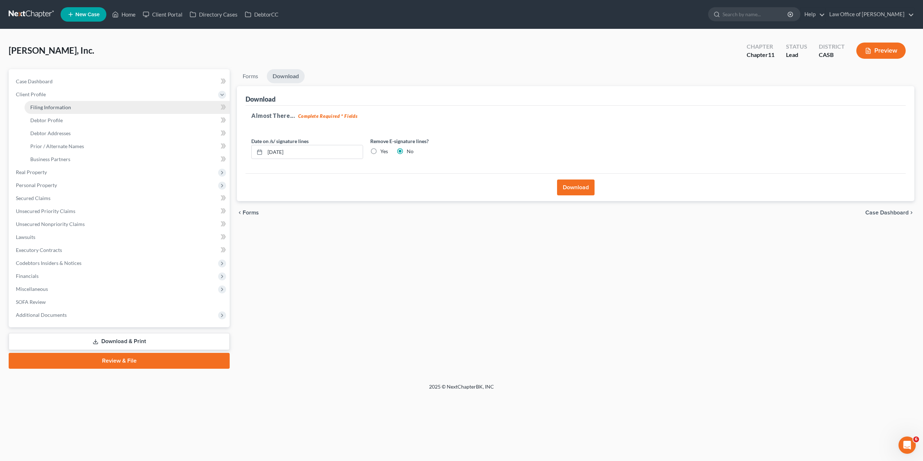
click at [50, 105] on span "Filing Information" at bounding box center [50, 107] width 41 height 6
select select "3"
select select "1"
select select "10"
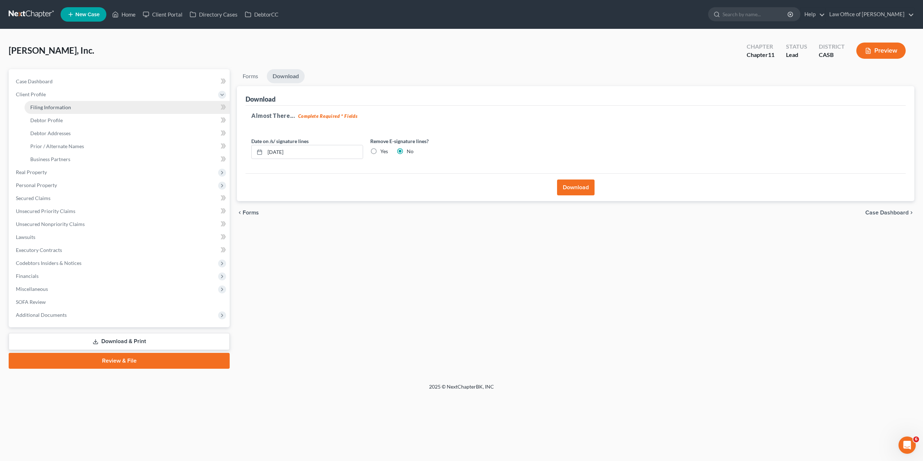
select select "0"
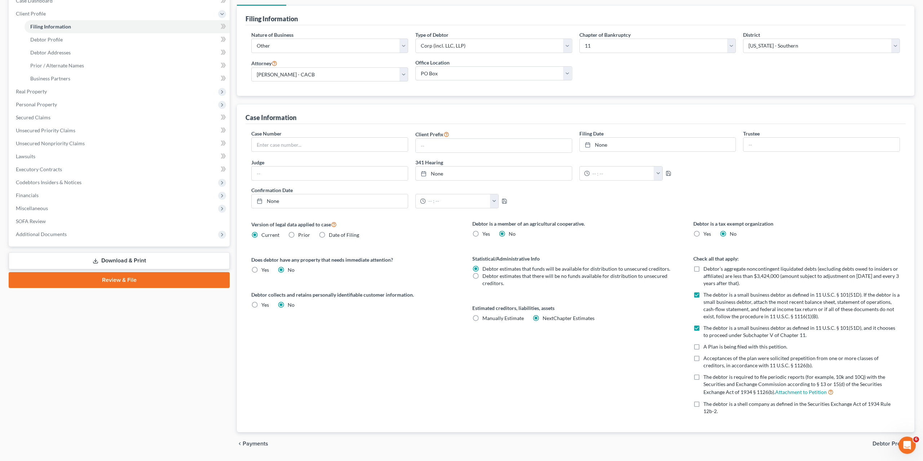
scroll to position [100, 0]
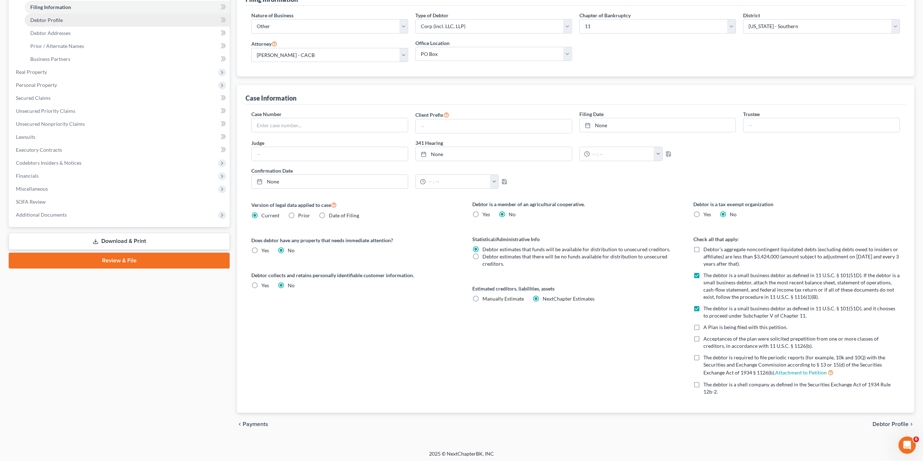
click at [48, 18] on span "Debtor Profile" at bounding box center [46, 20] width 32 height 6
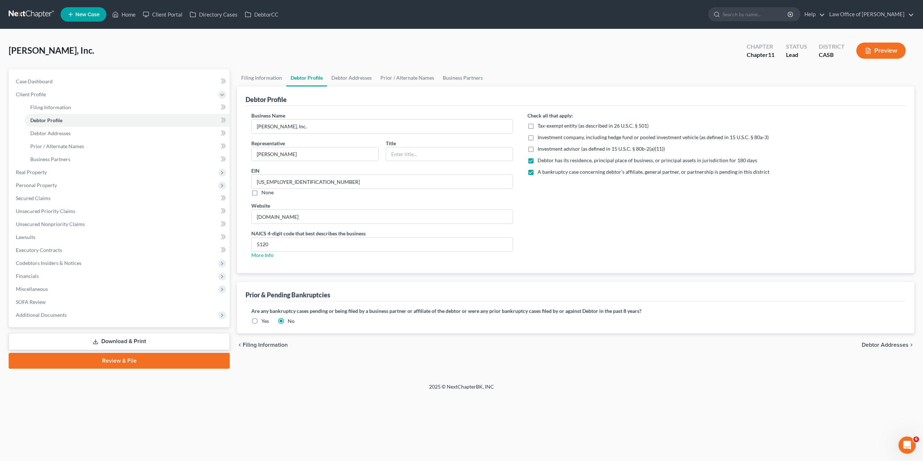
radio input "true"
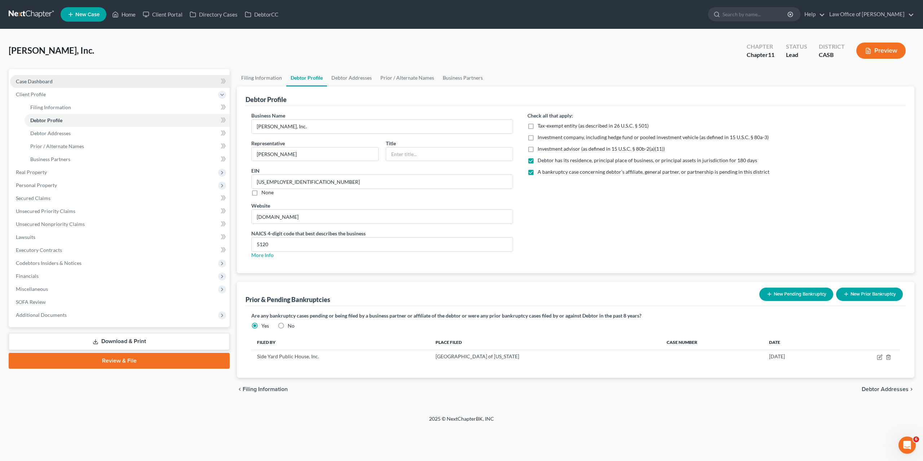
click at [39, 79] on span "Case Dashboard" at bounding box center [34, 81] width 37 height 6
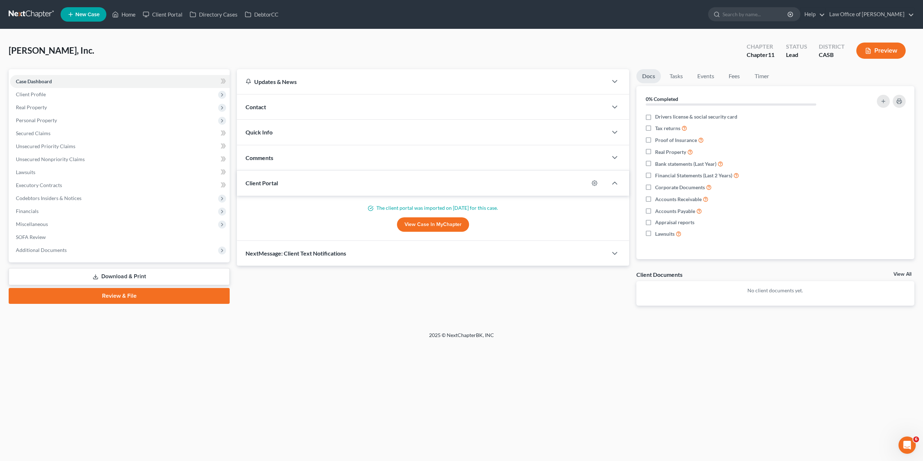
click at [286, 106] on div "Contact" at bounding box center [422, 106] width 371 height 25
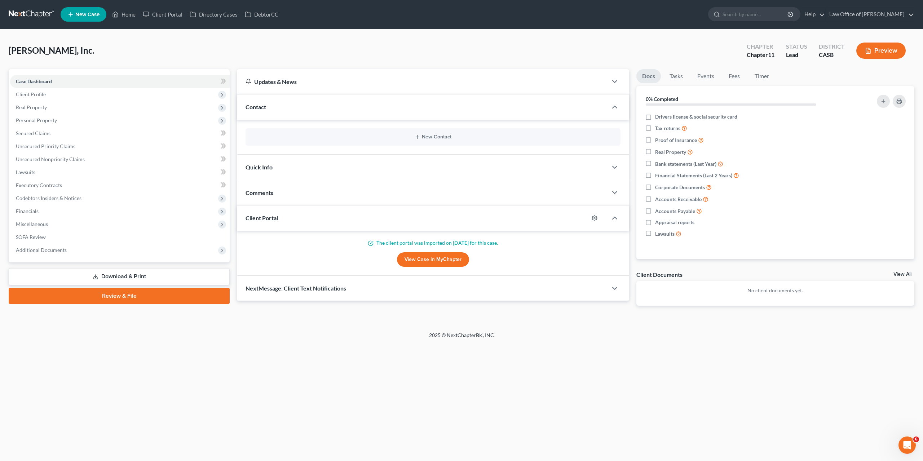
click at [255, 176] on div "Quick Info" at bounding box center [422, 167] width 371 height 25
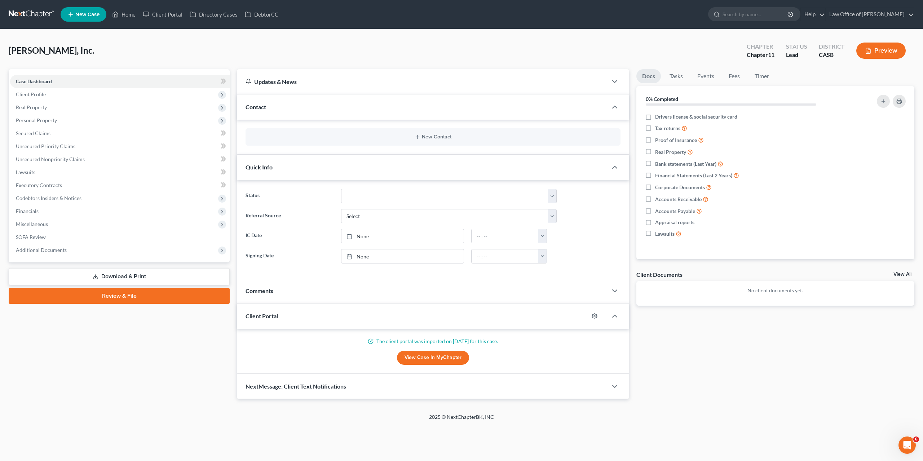
click at [274, 289] on div "Comments" at bounding box center [422, 290] width 371 height 25
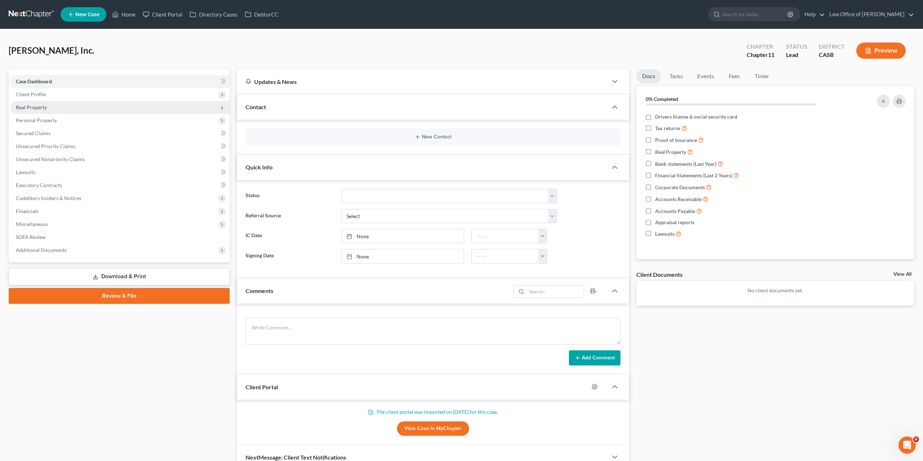
click at [45, 104] on span "Real Property" at bounding box center [31, 107] width 31 height 6
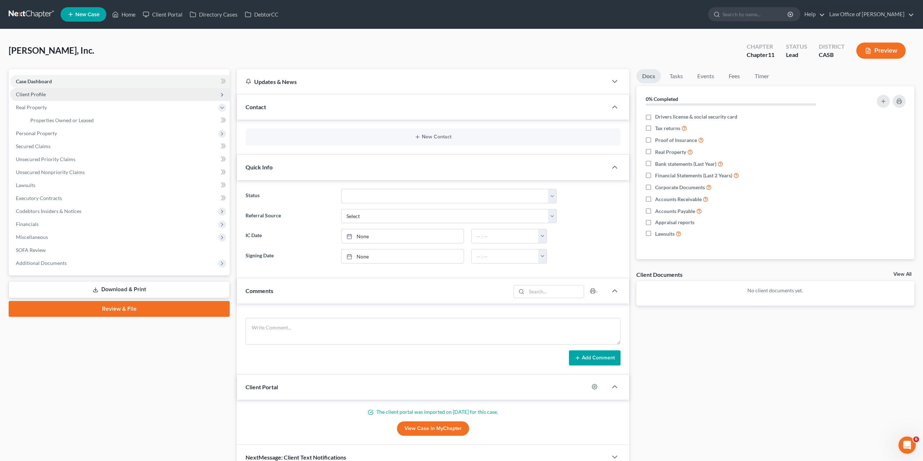
click at [44, 96] on span "Client Profile" at bounding box center [31, 94] width 30 height 6
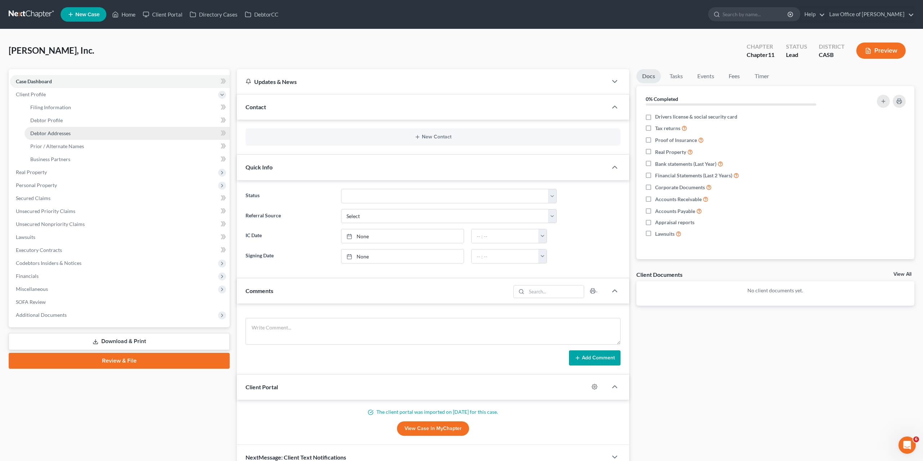
click at [55, 136] on span "Debtor Addresses" at bounding box center [50, 133] width 40 height 6
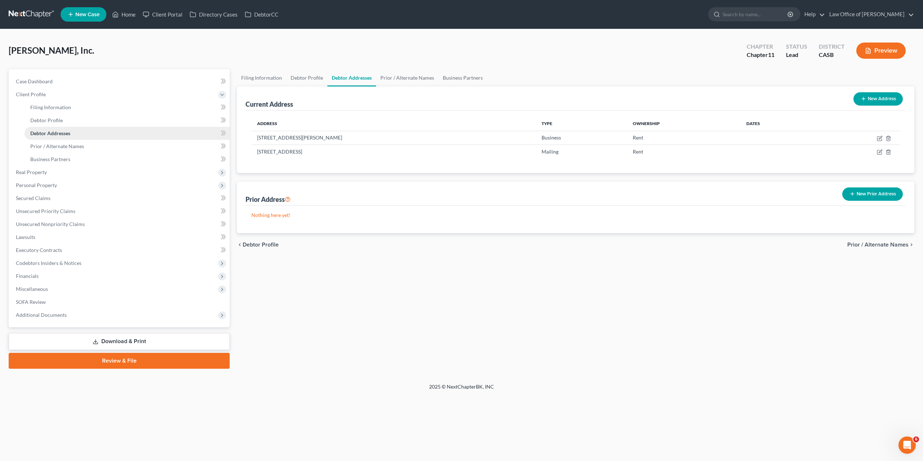
click at [51, 128] on link "Debtor Addresses" at bounding box center [127, 133] width 205 height 13
click at [49, 119] on span "Debtor Profile" at bounding box center [46, 120] width 32 height 6
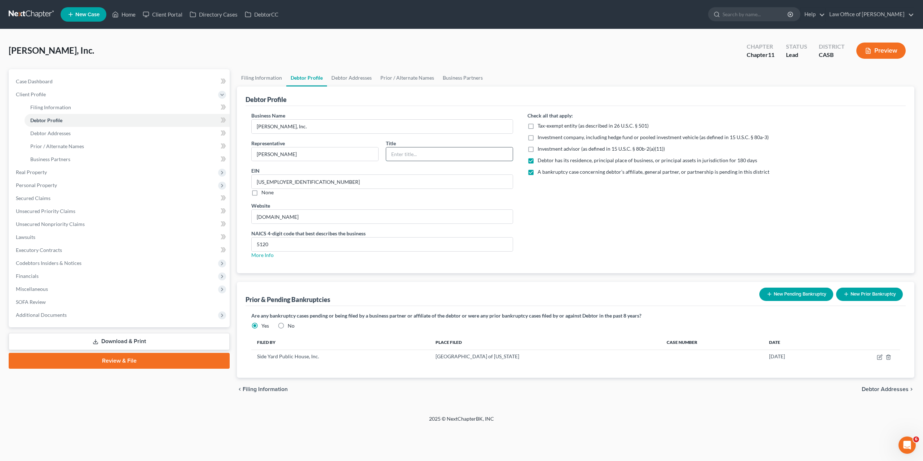
click at [421, 152] on input "text" at bounding box center [449, 155] width 127 height 14
type input "CEO"
click at [128, 340] on link "Download & Print" at bounding box center [119, 341] width 221 height 17
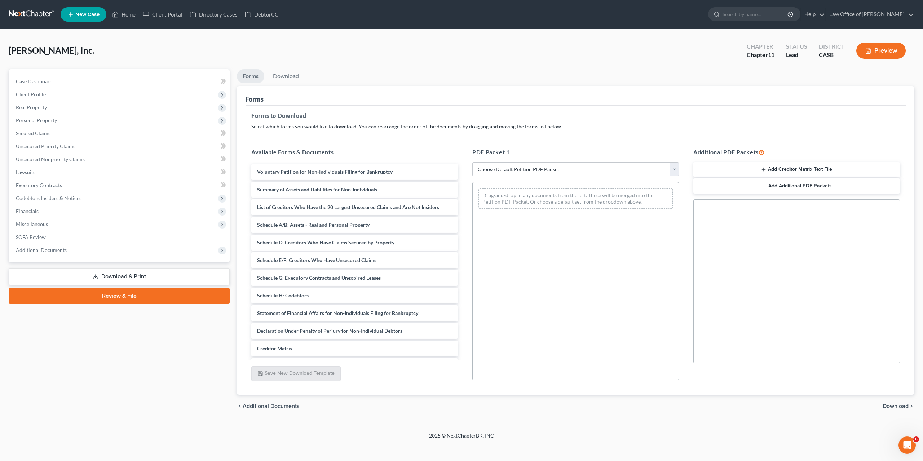
click at [472, 162] on select "Choose Default Petition PDF Packet Complete Bankruptcy Petition (all forms and …" at bounding box center [575, 169] width 207 height 14
select select "1"
click option "Emergency Filing Forms (Petition and Creditor List Only)" at bounding box center [0, 0] width 0 height 0
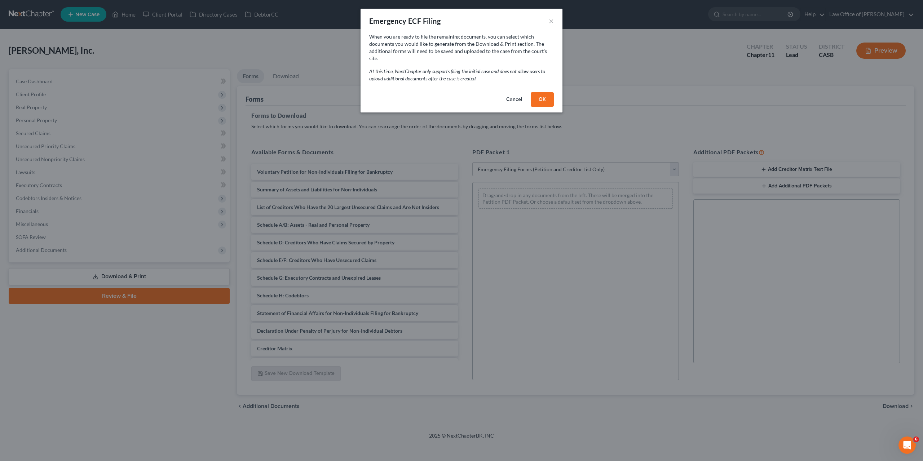
click at [549, 93] on button "OK" at bounding box center [542, 99] width 23 height 14
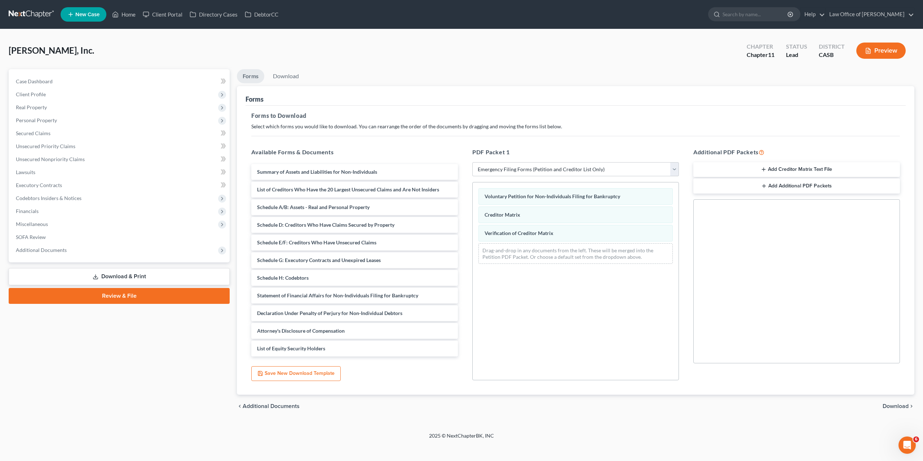
click at [894, 404] on span "Download" at bounding box center [896, 407] width 26 height 6
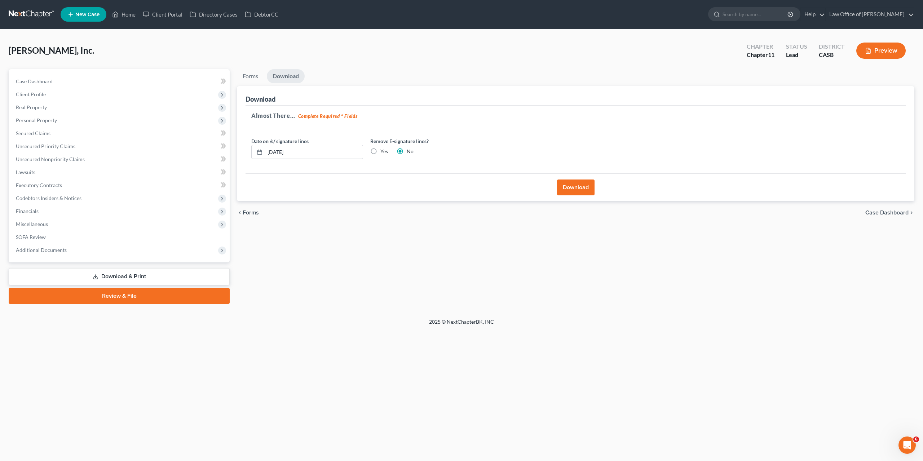
click at [574, 191] on button "Download" at bounding box center [576, 188] width 38 height 16
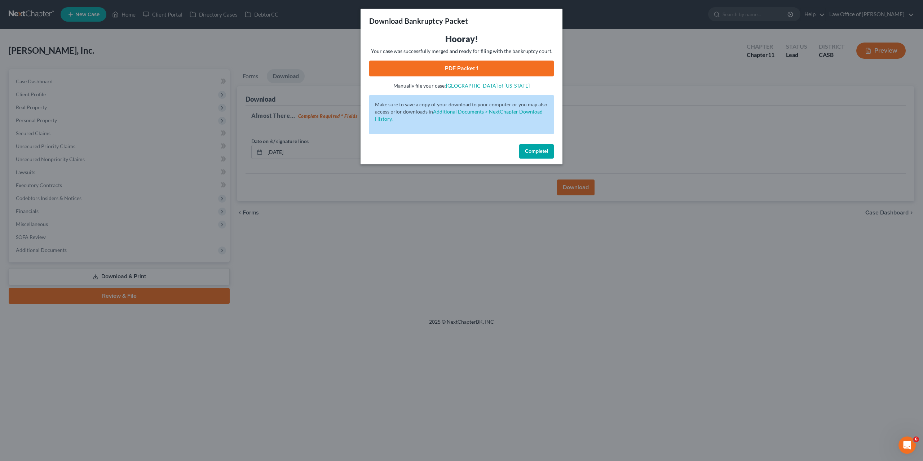
click at [465, 76] on div "Hooray! Your case was successfully merged and ready for filing with the bankrup…" at bounding box center [461, 61] width 185 height 56
click at [463, 69] on link "PDF Packet 1" at bounding box center [461, 69] width 185 height 16
click at [459, 63] on link "PDF Packet 1" at bounding box center [461, 69] width 185 height 16
click at [533, 149] on span "Complete!" at bounding box center [536, 151] width 23 height 6
